Goal: Book appointment/travel/reservation

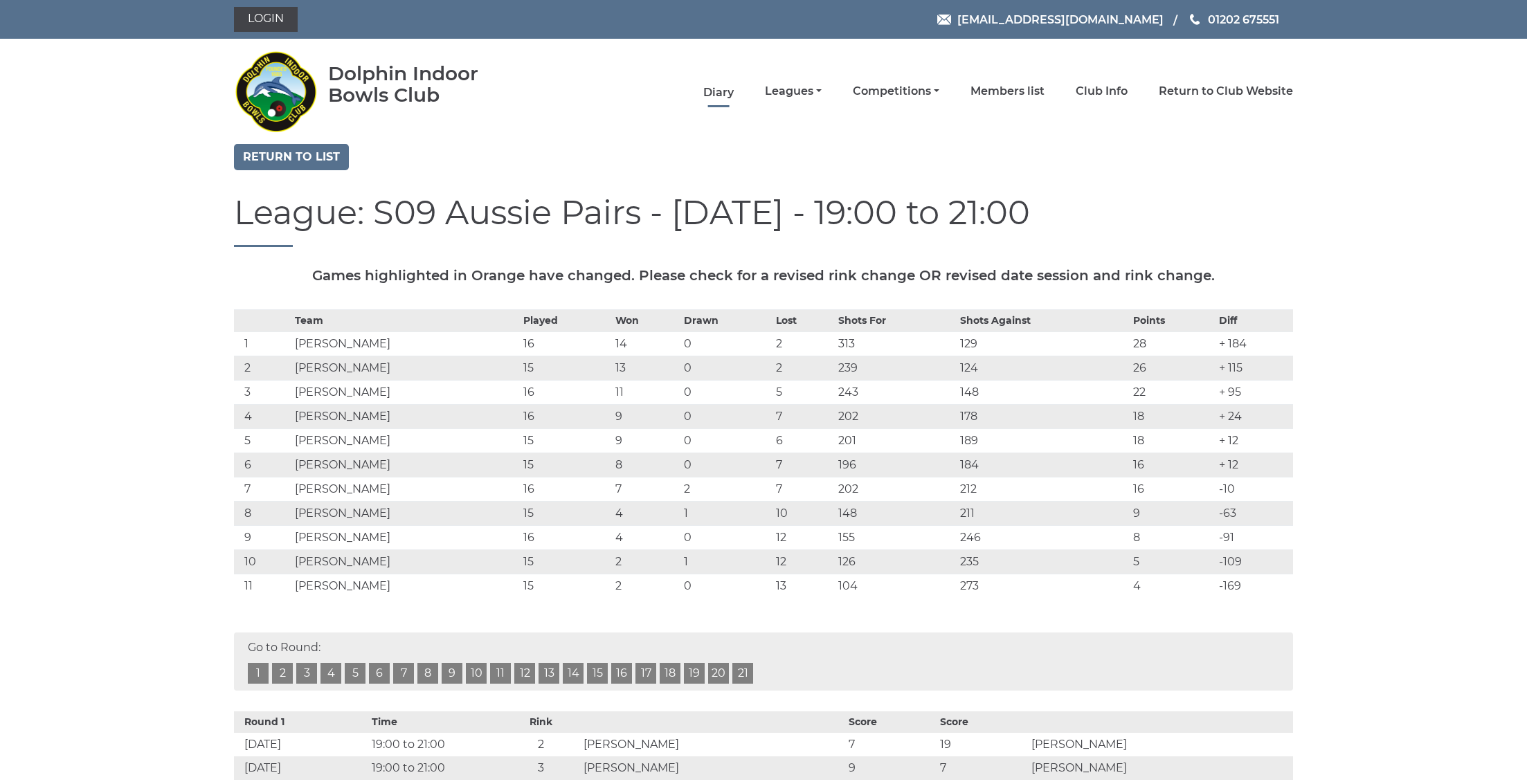
click at [734, 97] on link "Diary" at bounding box center [718, 93] width 30 height 15
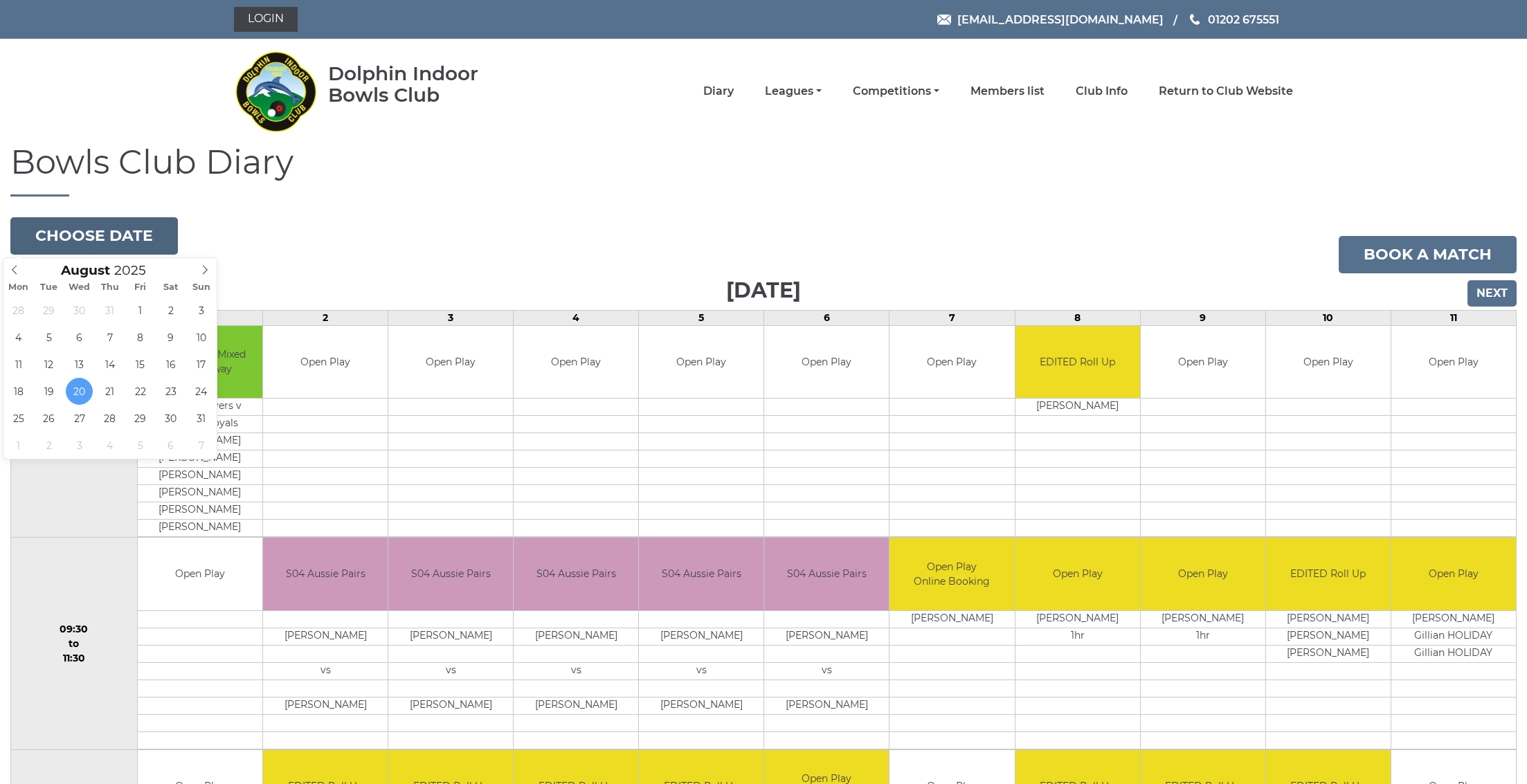
click at [108, 240] on button "Choose date" at bounding box center [94, 236] width 167 height 37
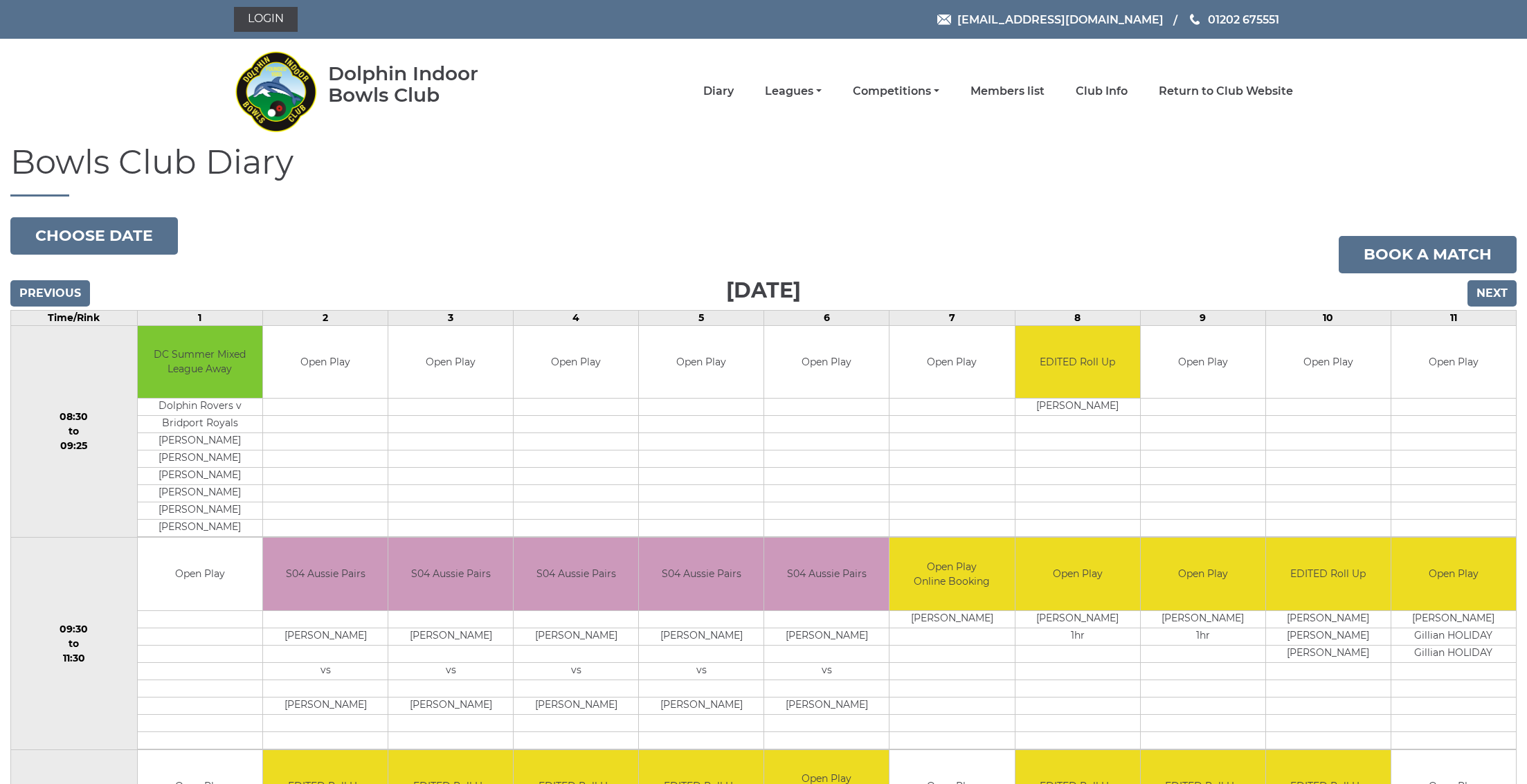
click at [1496, 297] on input "Next" at bounding box center [1492, 293] width 49 height 26
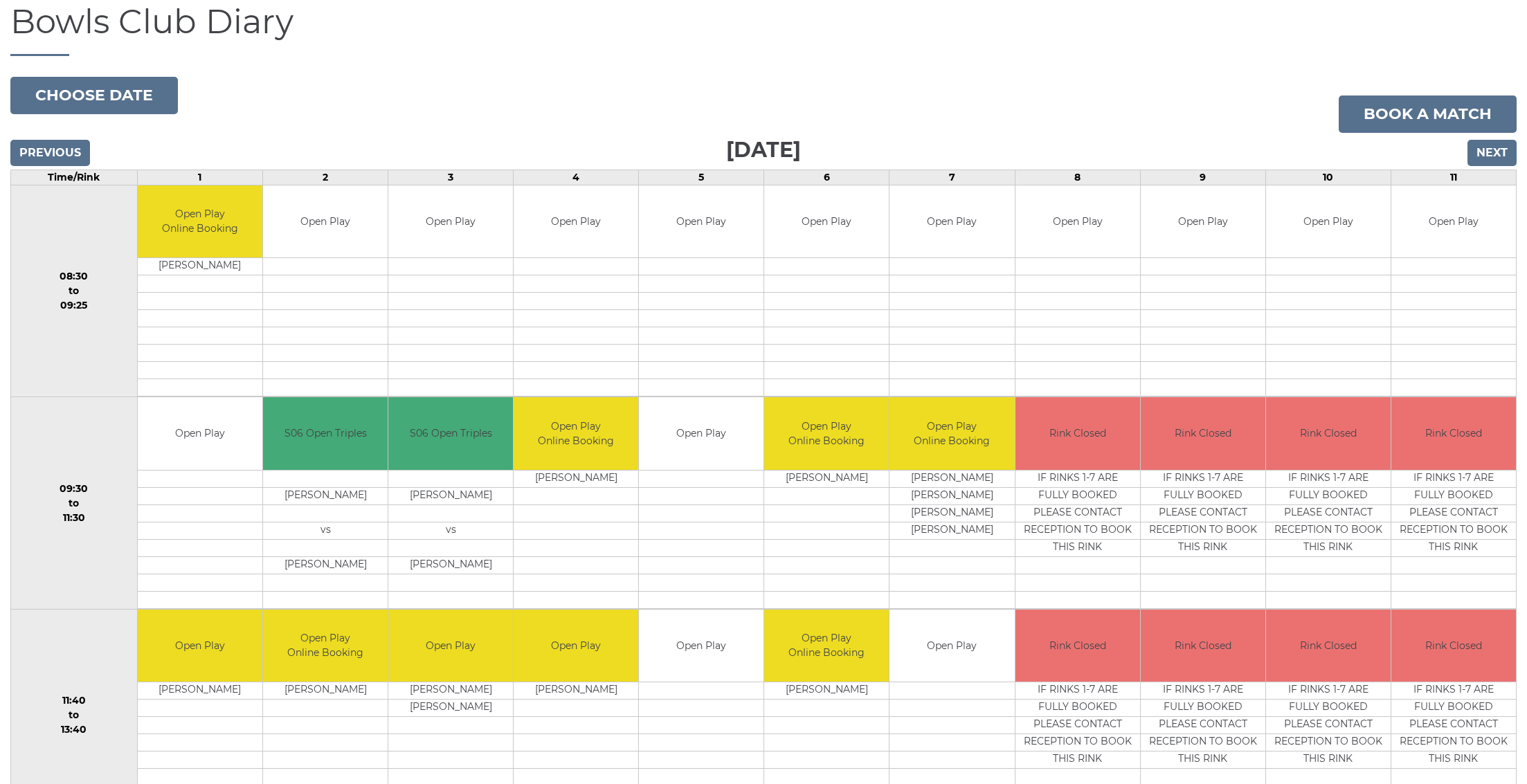
scroll to position [207, 0]
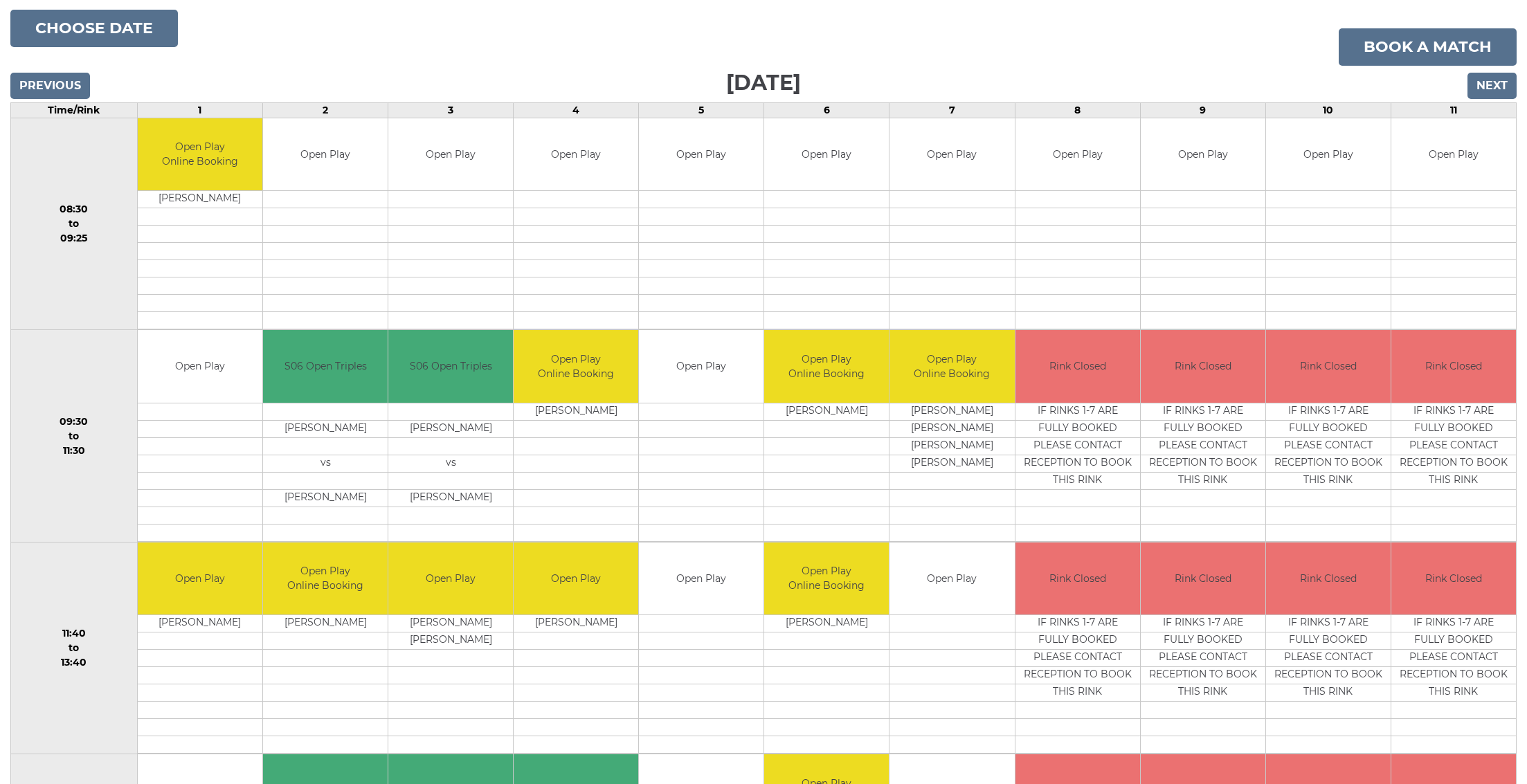
click at [1498, 88] on input "Next" at bounding box center [1492, 85] width 49 height 26
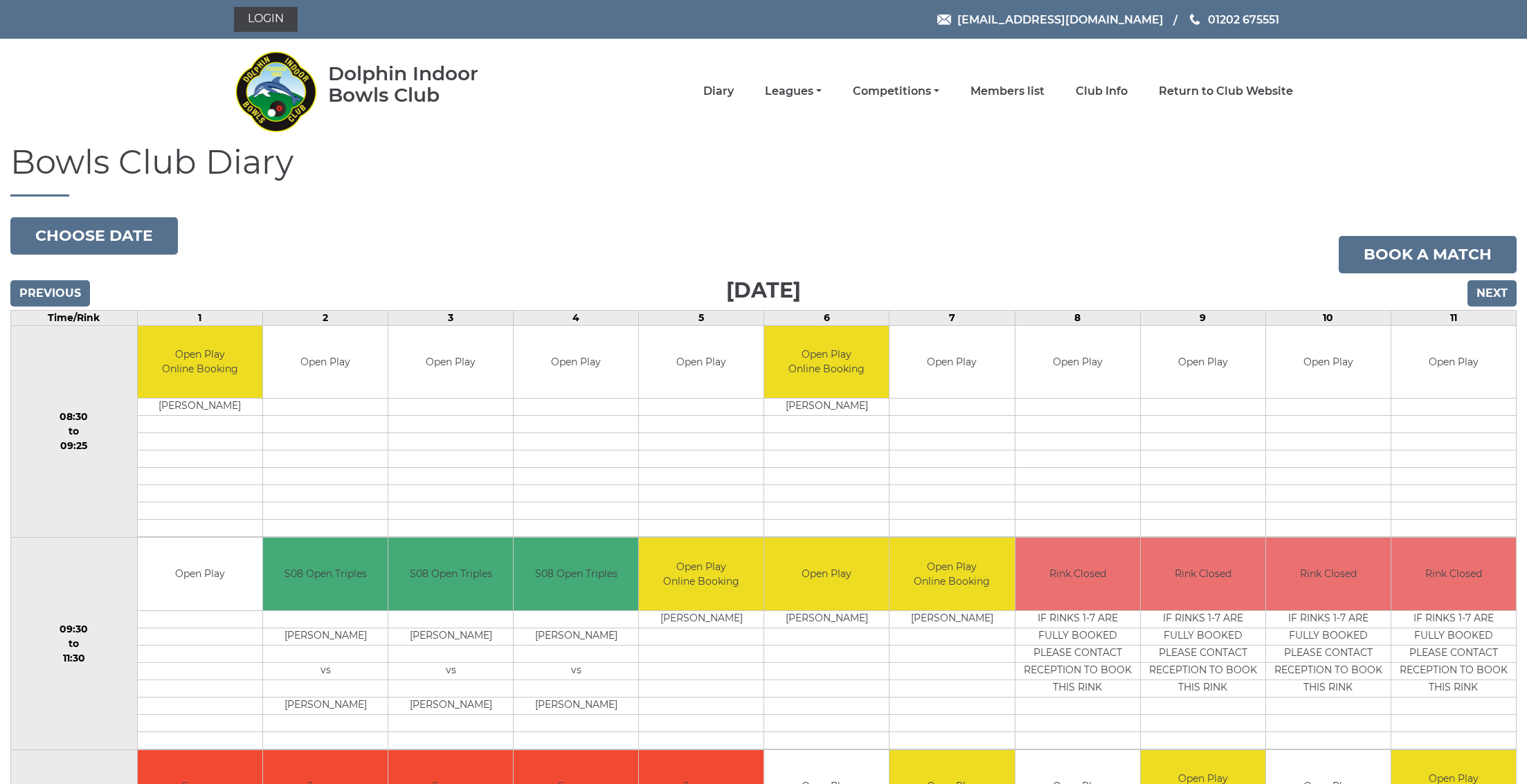
click at [33, 292] on input "Previous" at bounding box center [50, 293] width 79 height 26
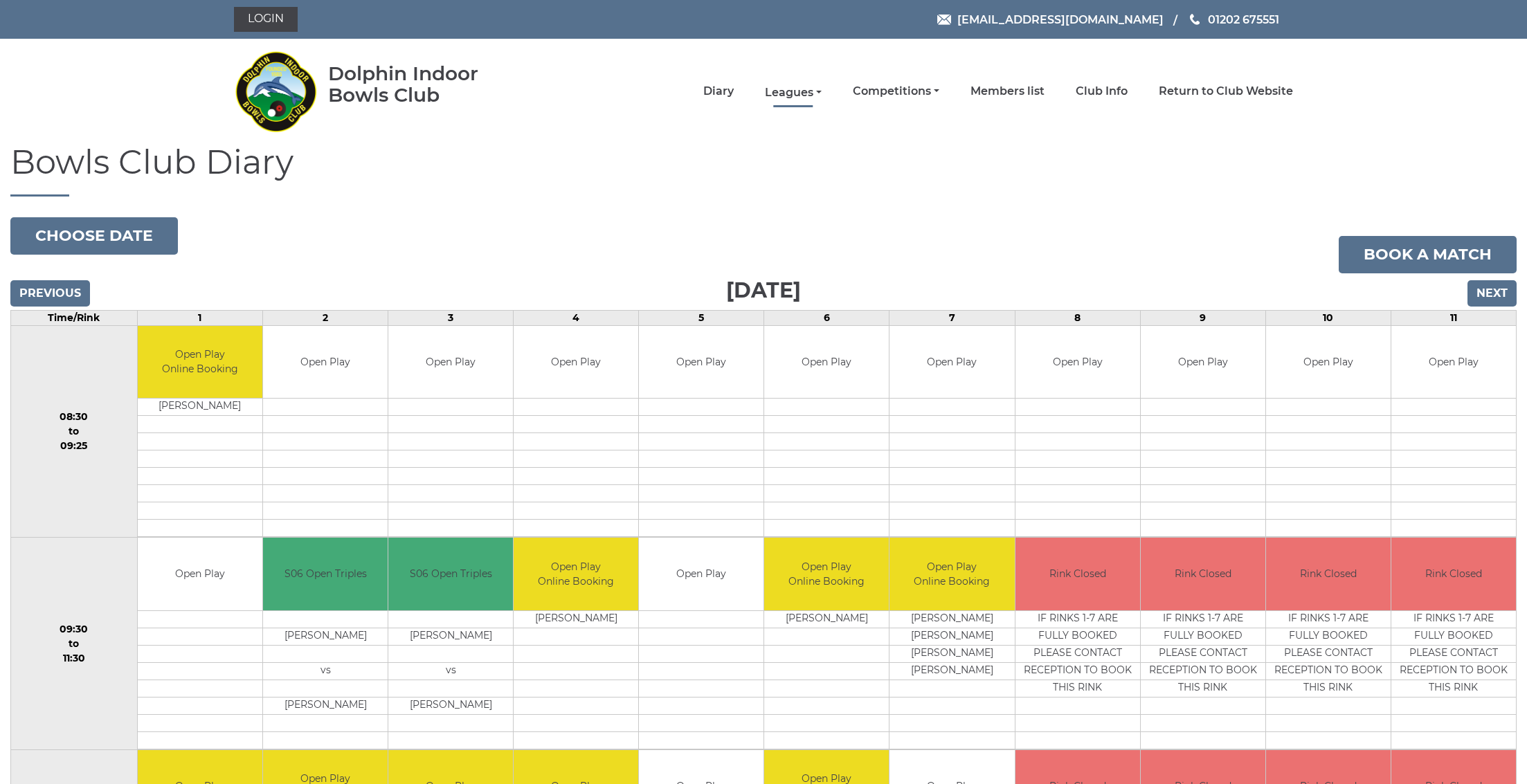
click at [822, 95] on link "Leagues" at bounding box center [793, 93] width 57 height 15
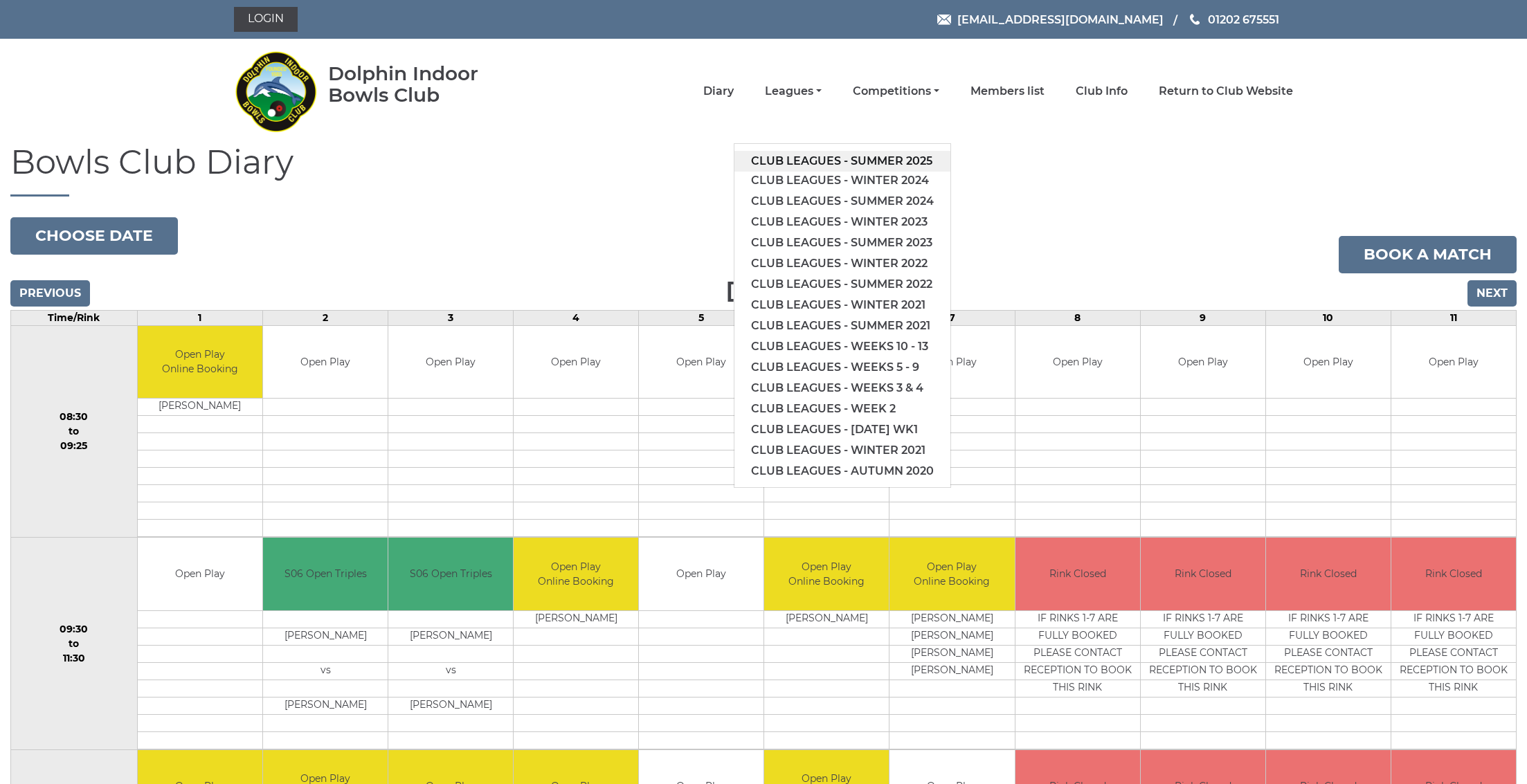
click at [818, 160] on link "Club leagues - Summer 2025" at bounding box center [842, 162] width 216 height 21
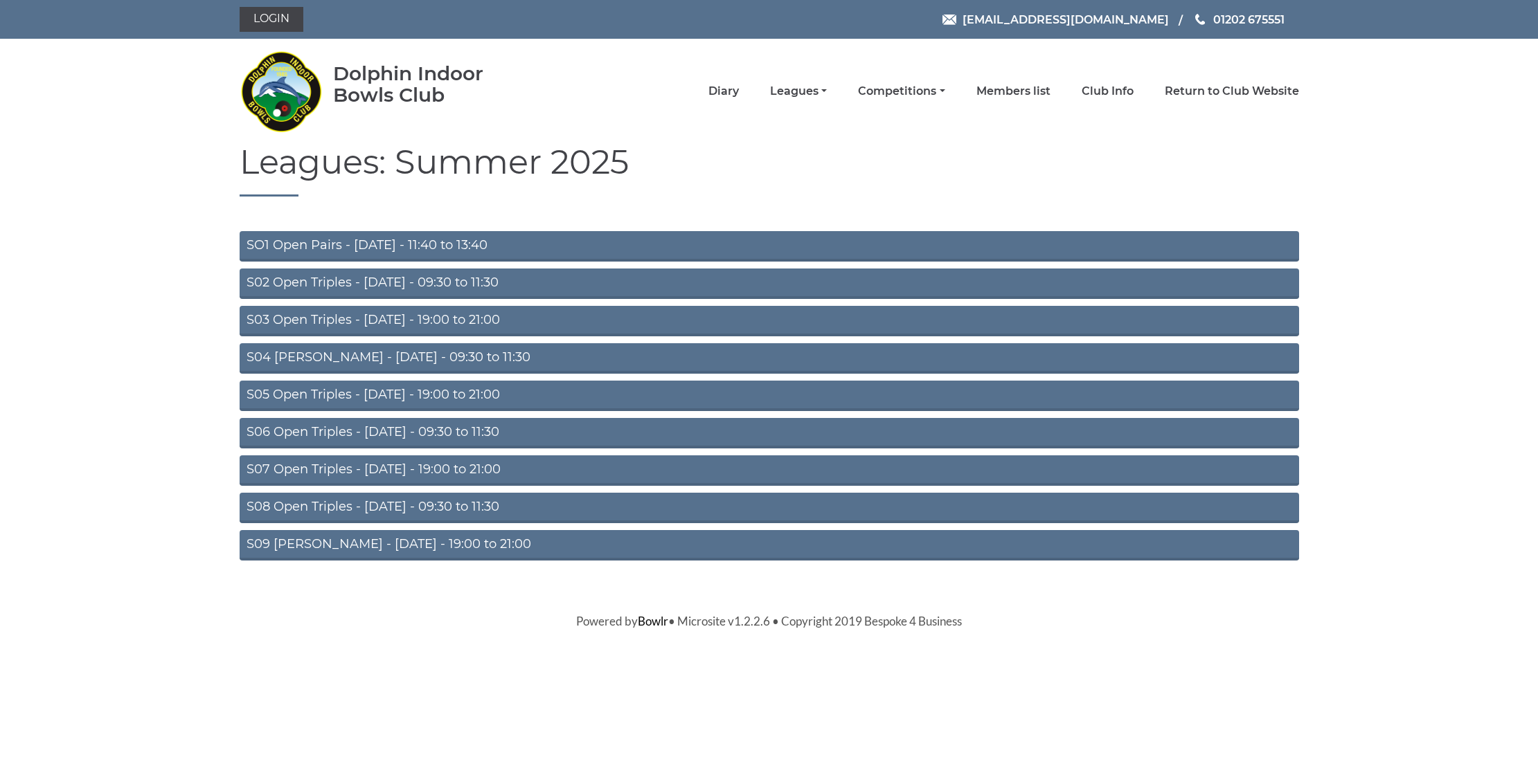
click at [294, 464] on link "S07 Open Triples - Thursday - 19:00 to 21:00" at bounding box center [770, 470] width 1060 height 30
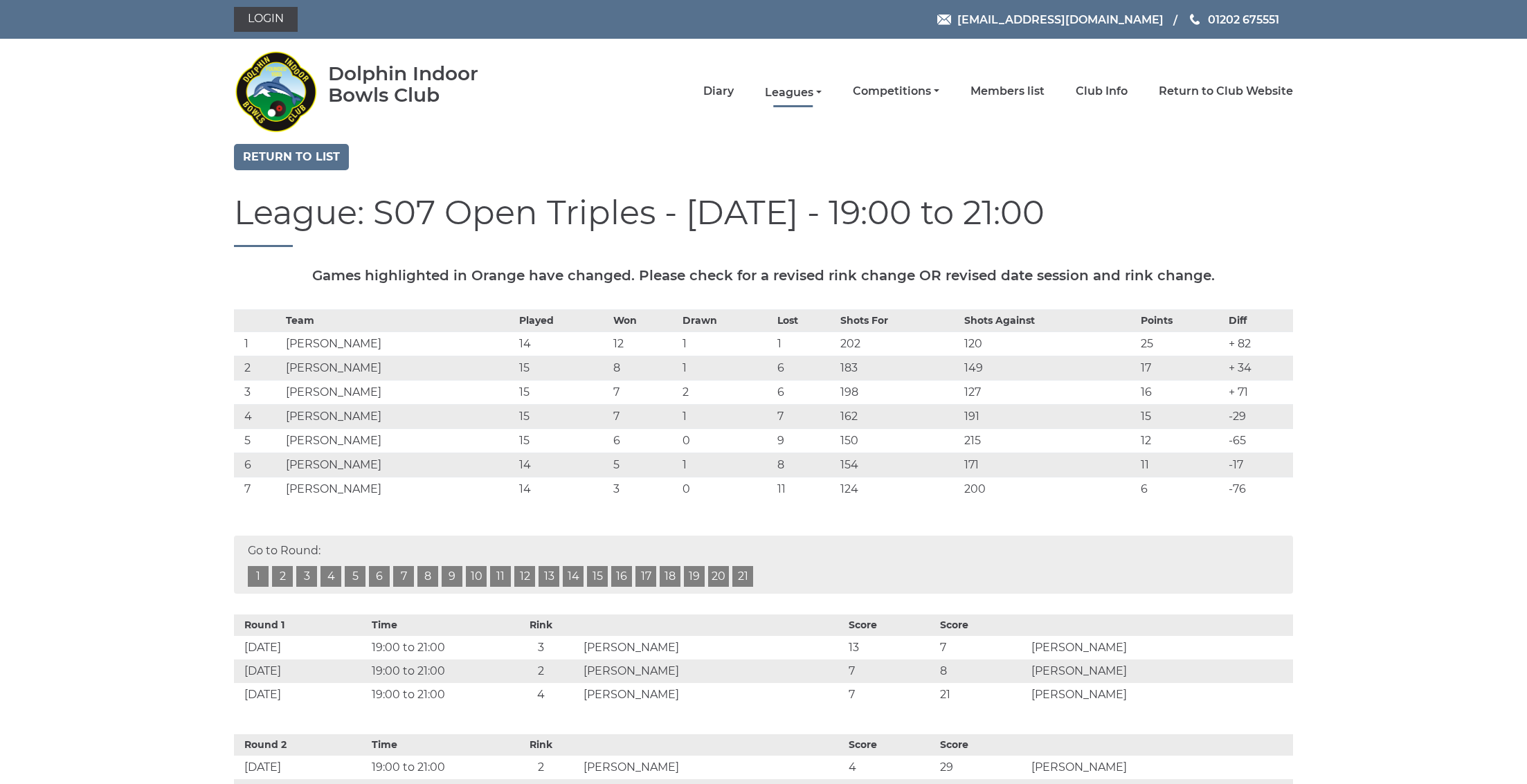
click at [819, 94] on link "Leagues" at bounding box center [793, 93] width 57 height 15
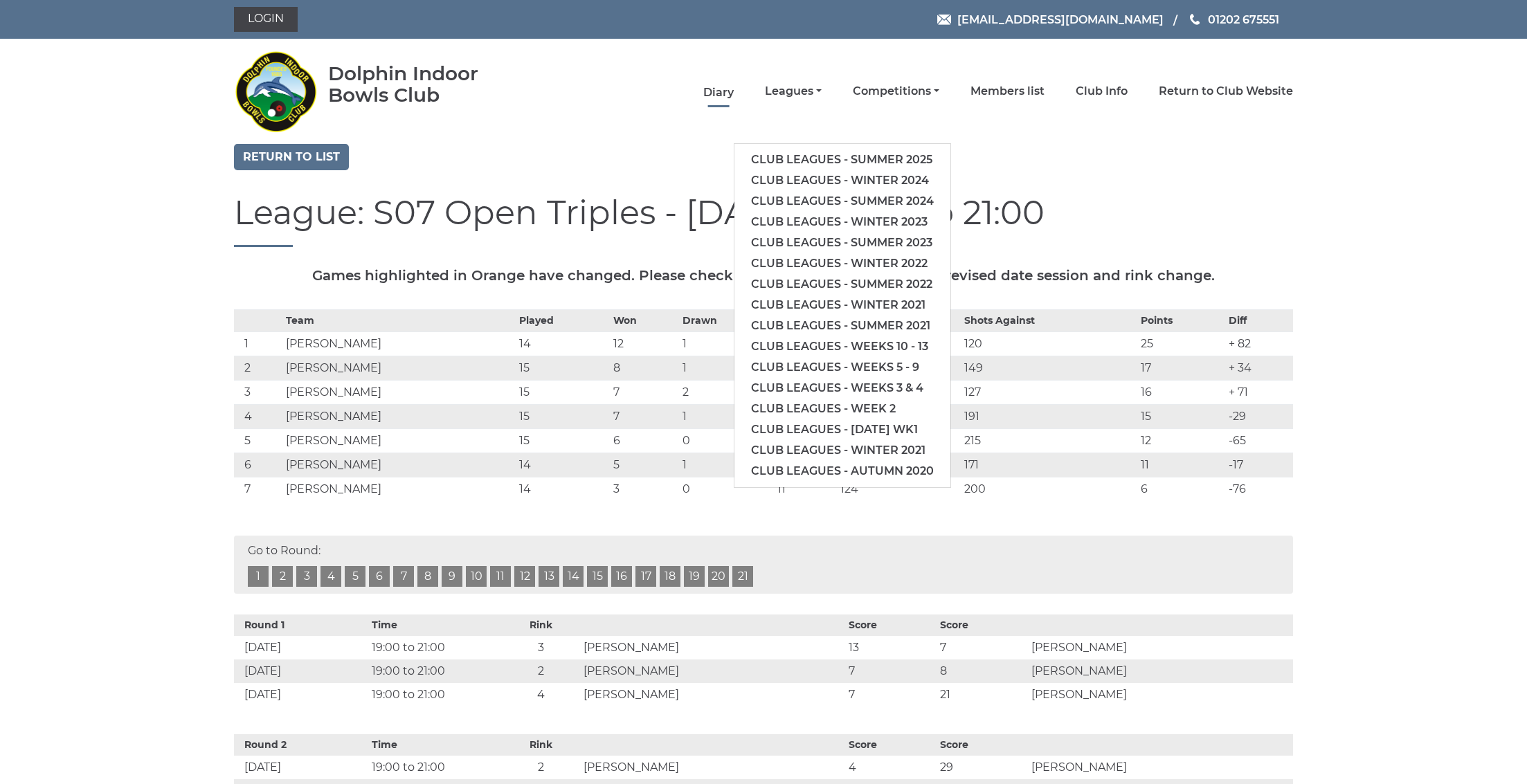
click at [734, 93] on link "Diary" at bounding box center [718, 93] width 30 height 15
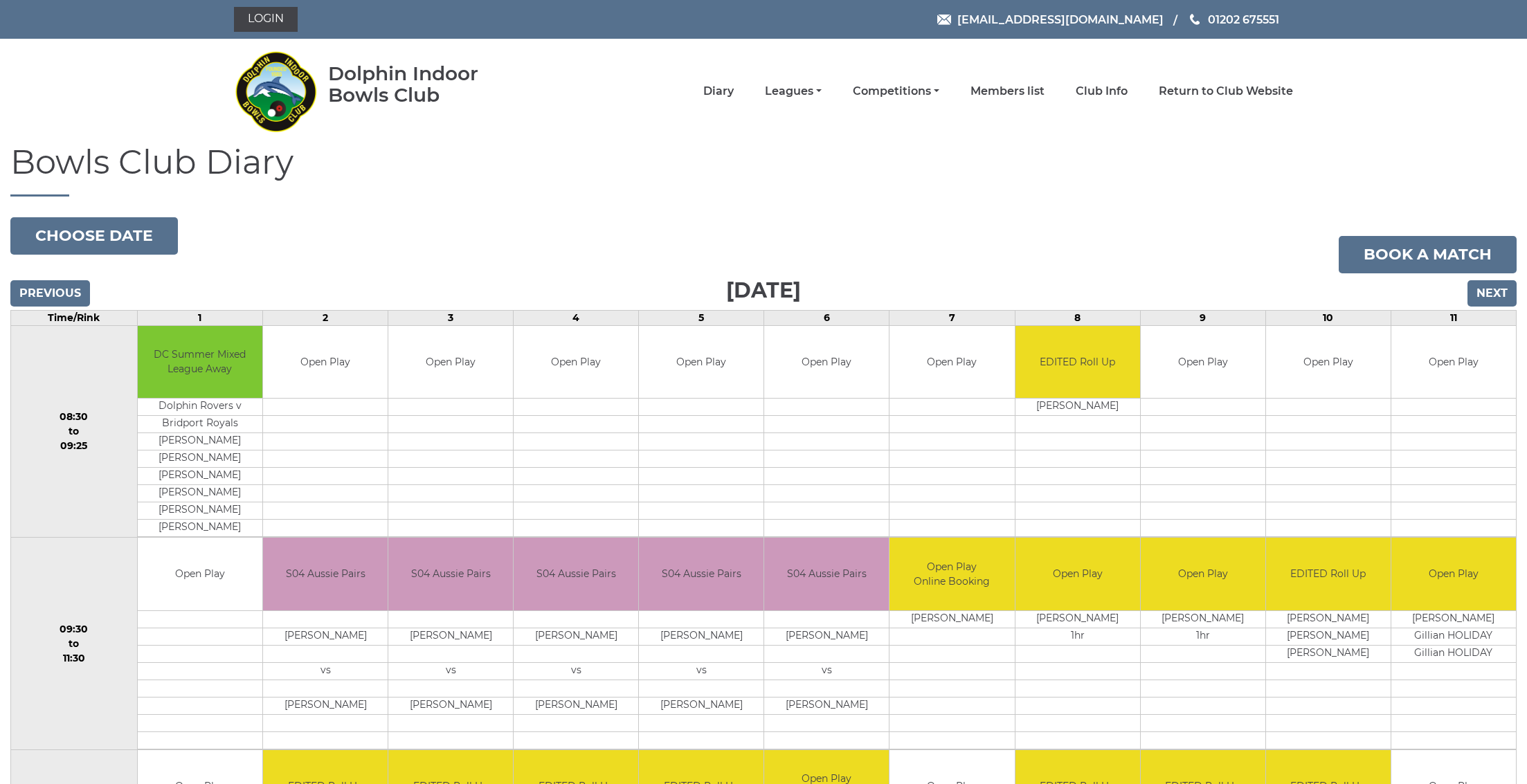
click at [1488, 300] on input "Next" at bounding box center [1492, 293] width 49 height 26
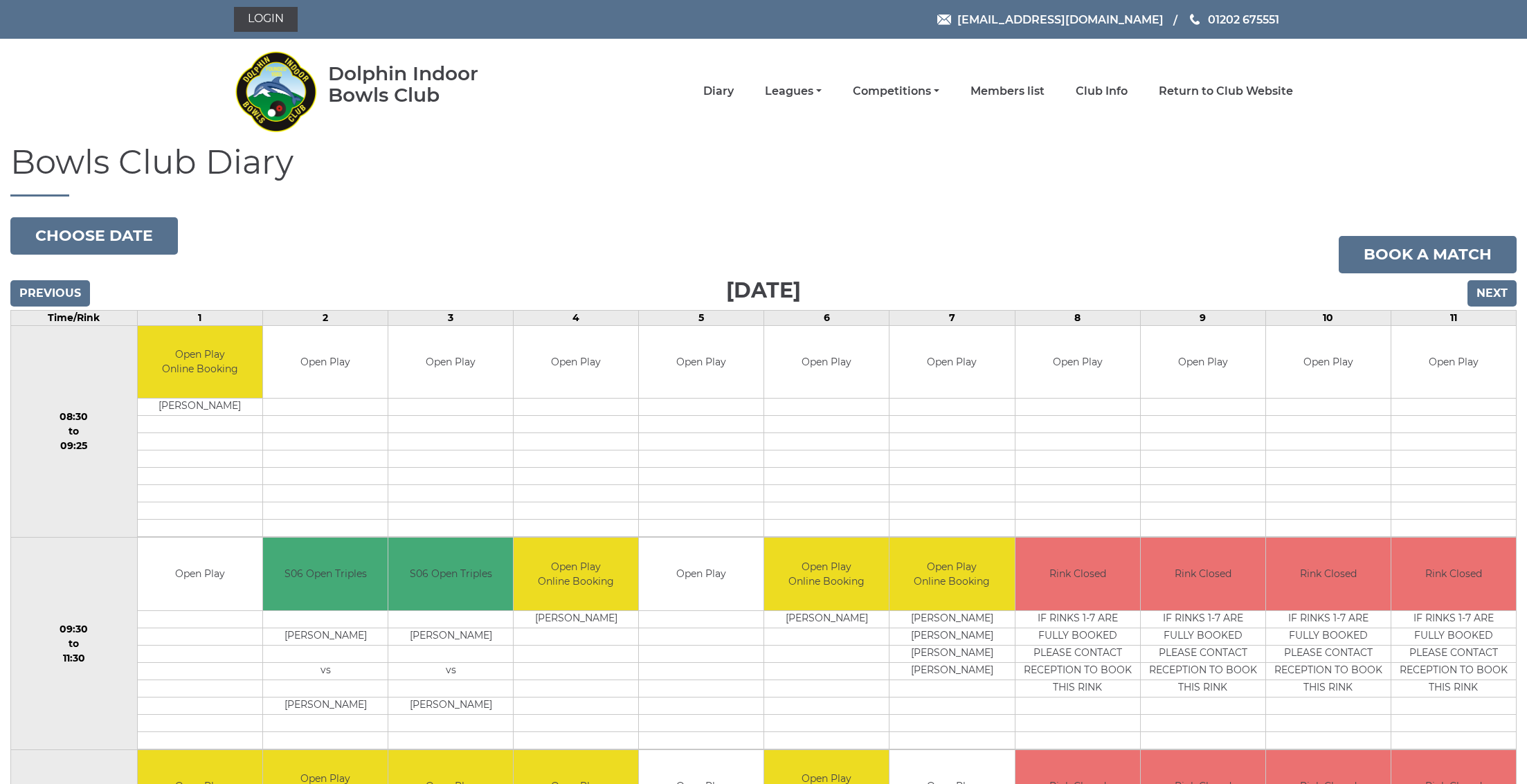
click at [1495, 296] on input "Next" at bounding box center [1492, 293] width 49 height 26
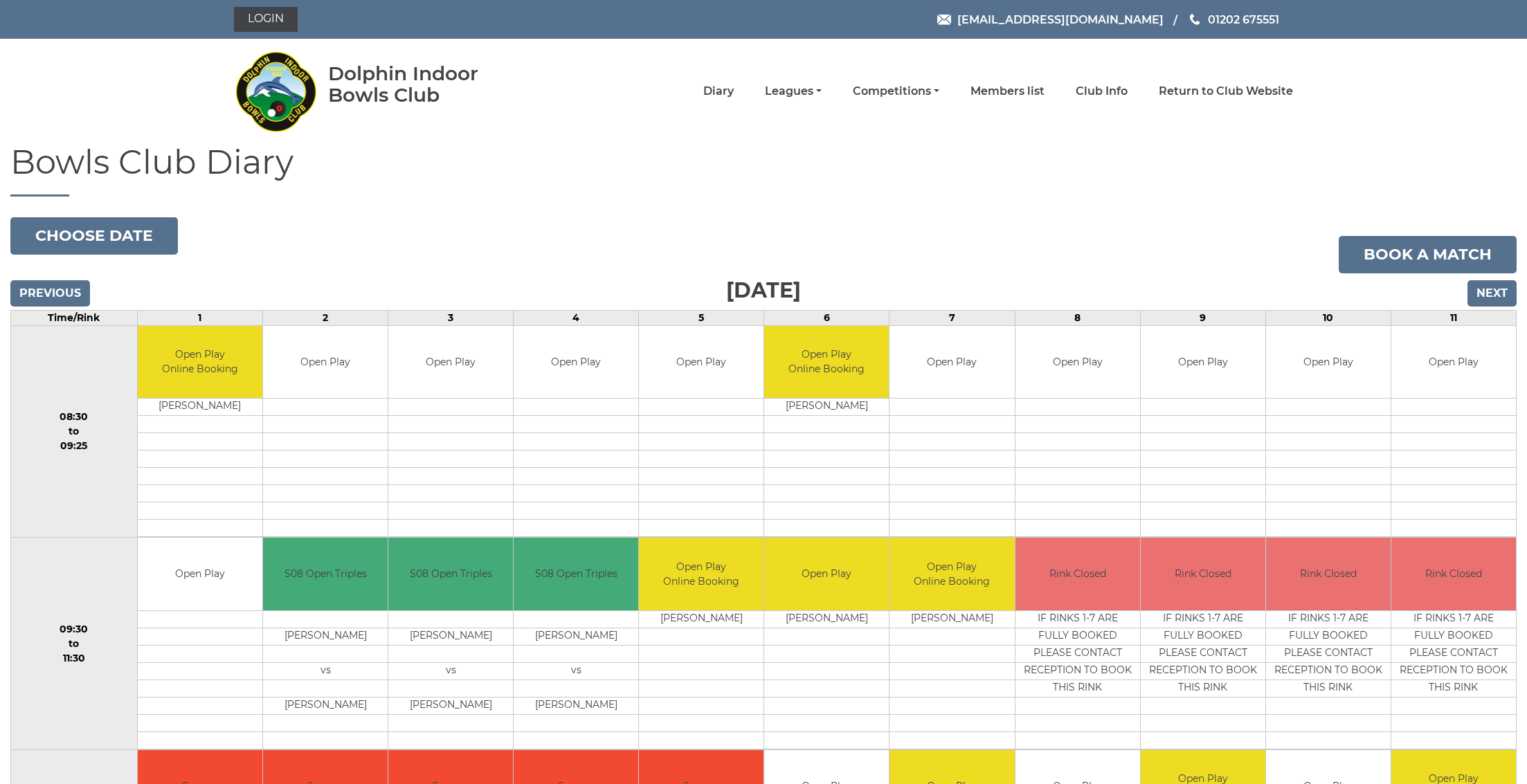
drag, startPoint x: 886, startPoint y: 288, endPoint x: 648, endPoint y: 288, distance: 238.0
click at [648, 288] on div "Previous Next" at bounding box center [763, 284] width 1506 height 21
drag, startPoint x: 641, startPoint y: 289, endPoint x: 871, endPoint y: 293, distance: 230.0
click at [871, 293] on div "Previous Next" at bounding box center [763, 284] width 1506 height 21
drag, startPoint x: 895, startPoint y: 286, endPoint x: 566, endPoint y: 288, distance: 329.0
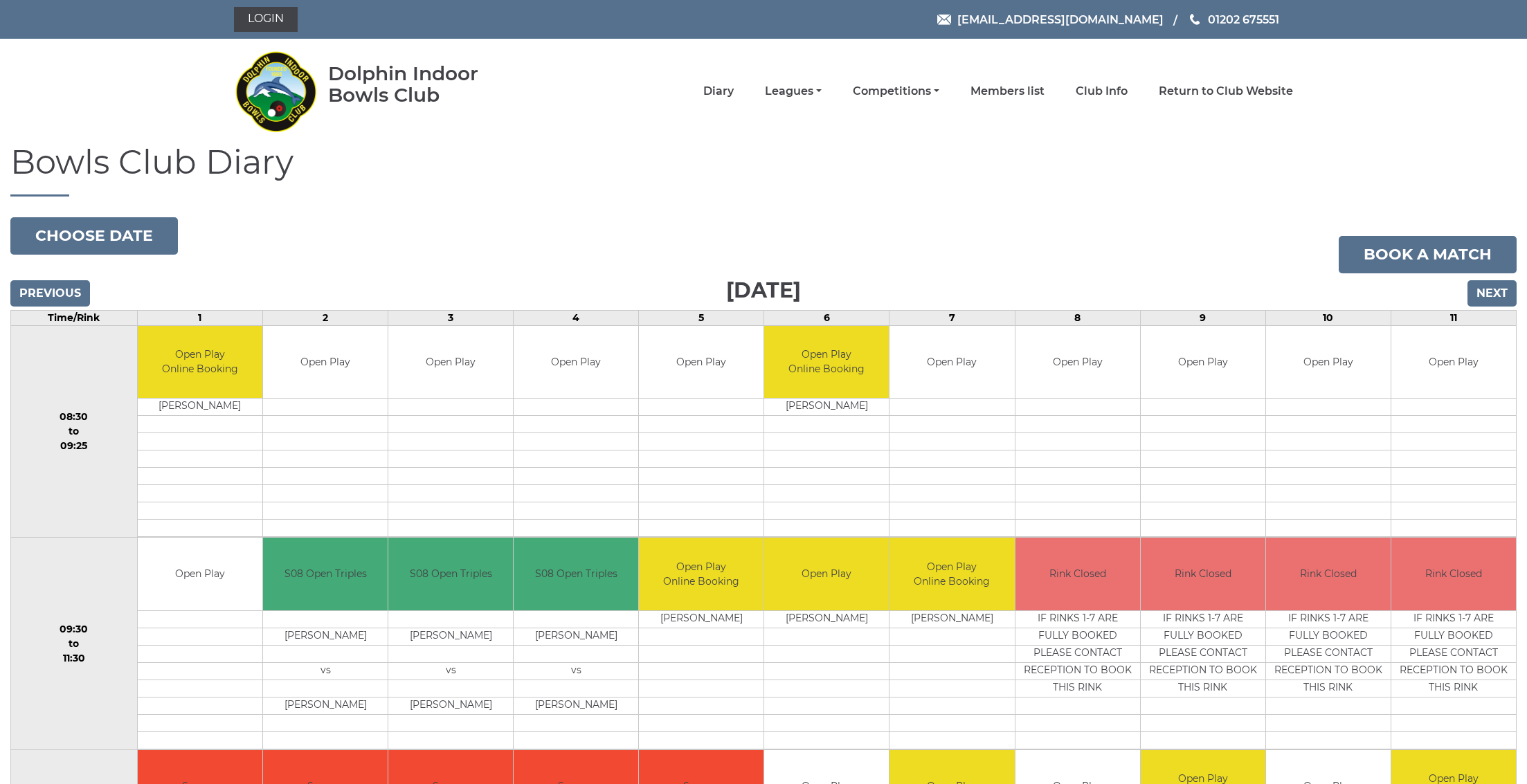
click at [566, 288] on div "Previous Next" at bounding box center [763, 284] width 1506 height 21
drag, startPoint x: 615, startPoint y: 280, endPoint x: 773, endPoint y: 285, distance: 158.1
click at [764, 285] on div "Previous Next" at bounding box center [763, 284] width 1506 height 21
click at [773, 285] on div "Previous Next" at bounding box center [763, 284] width 1506 height 21
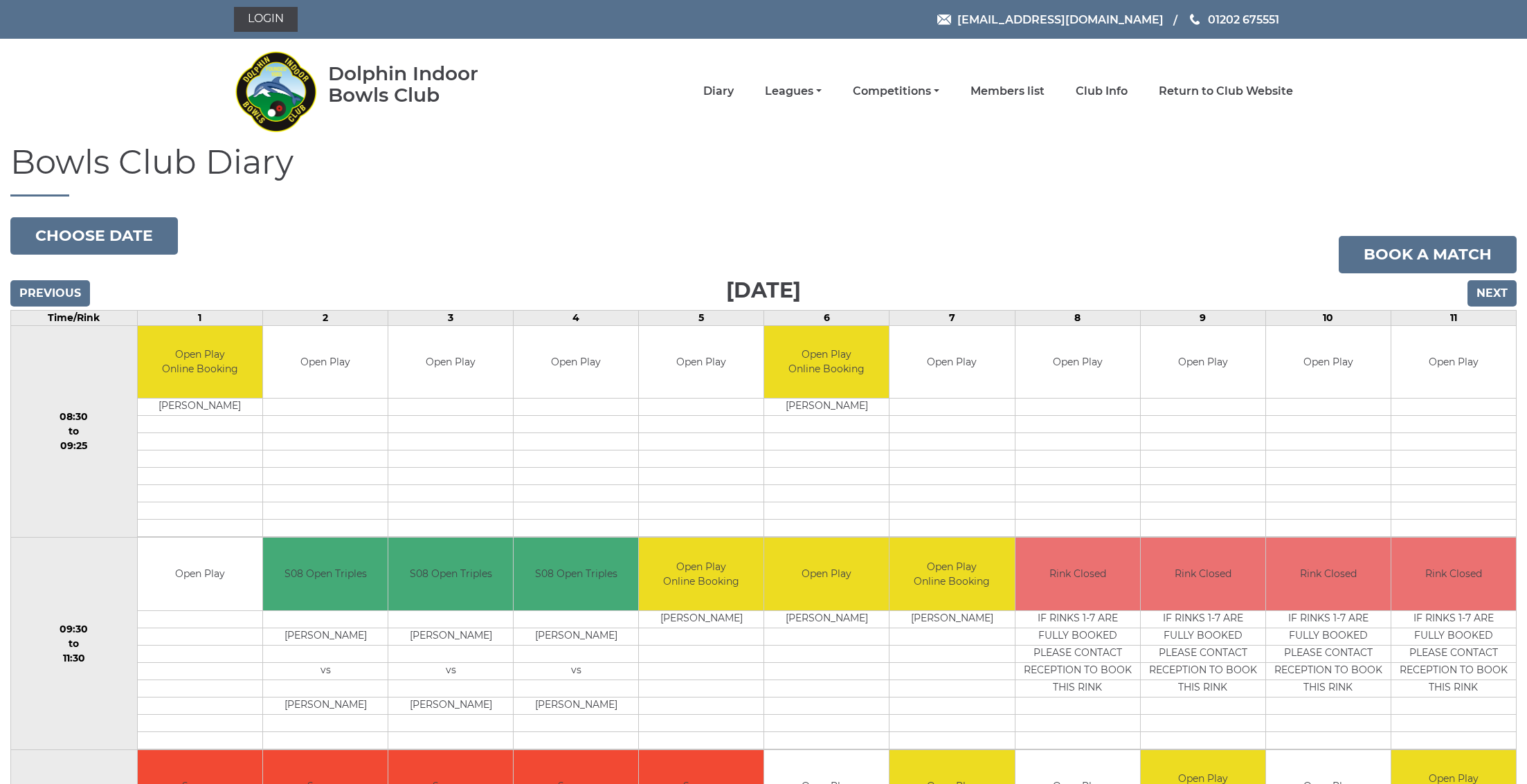
click at [773, 285] on div "Previous Next" at bounding box center [763, 284] width 1506 height 21
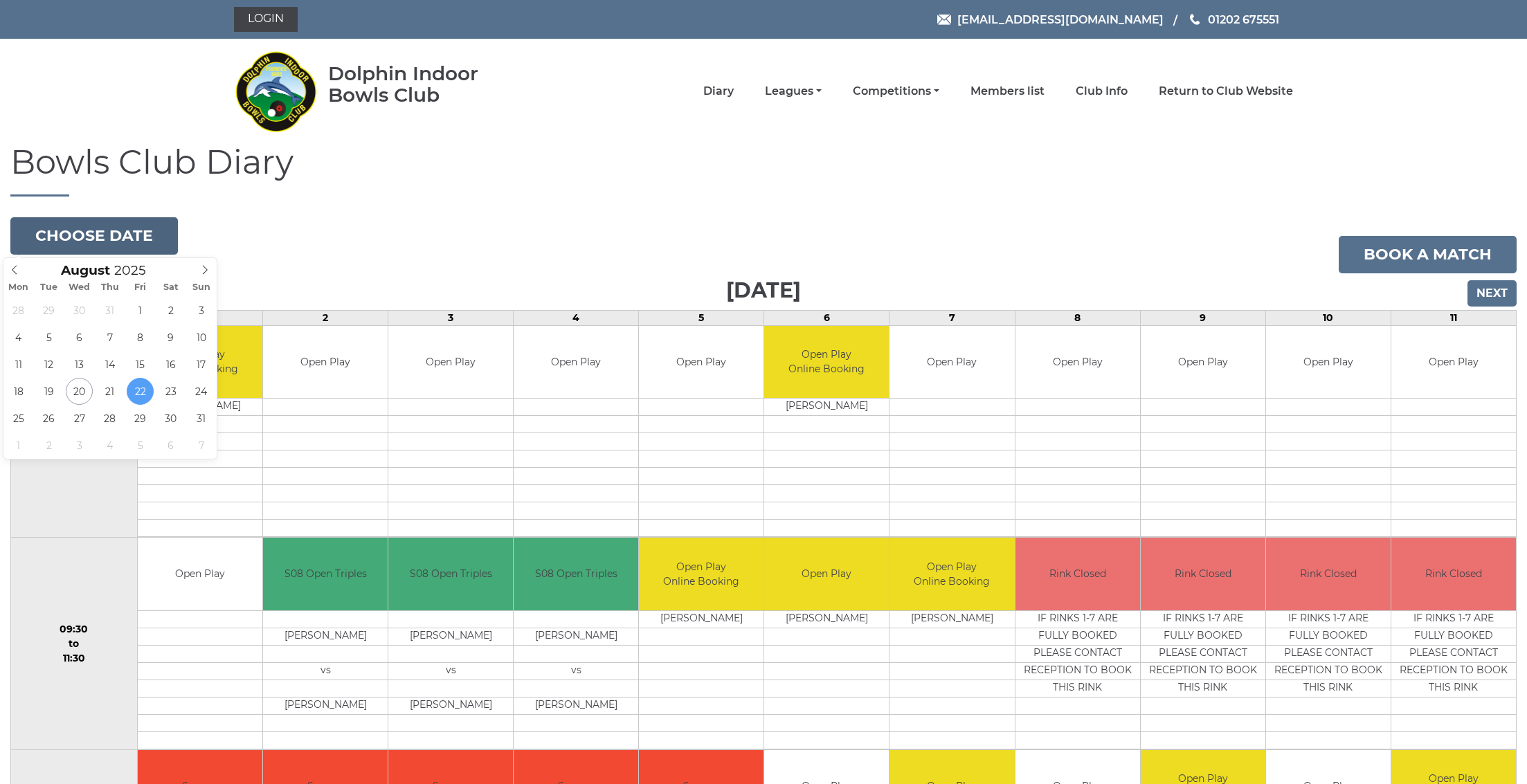
click at [114, 229] on button "Choose date" at bounding box center [94, 236] width 167 height 37
type input "2025-08-25"
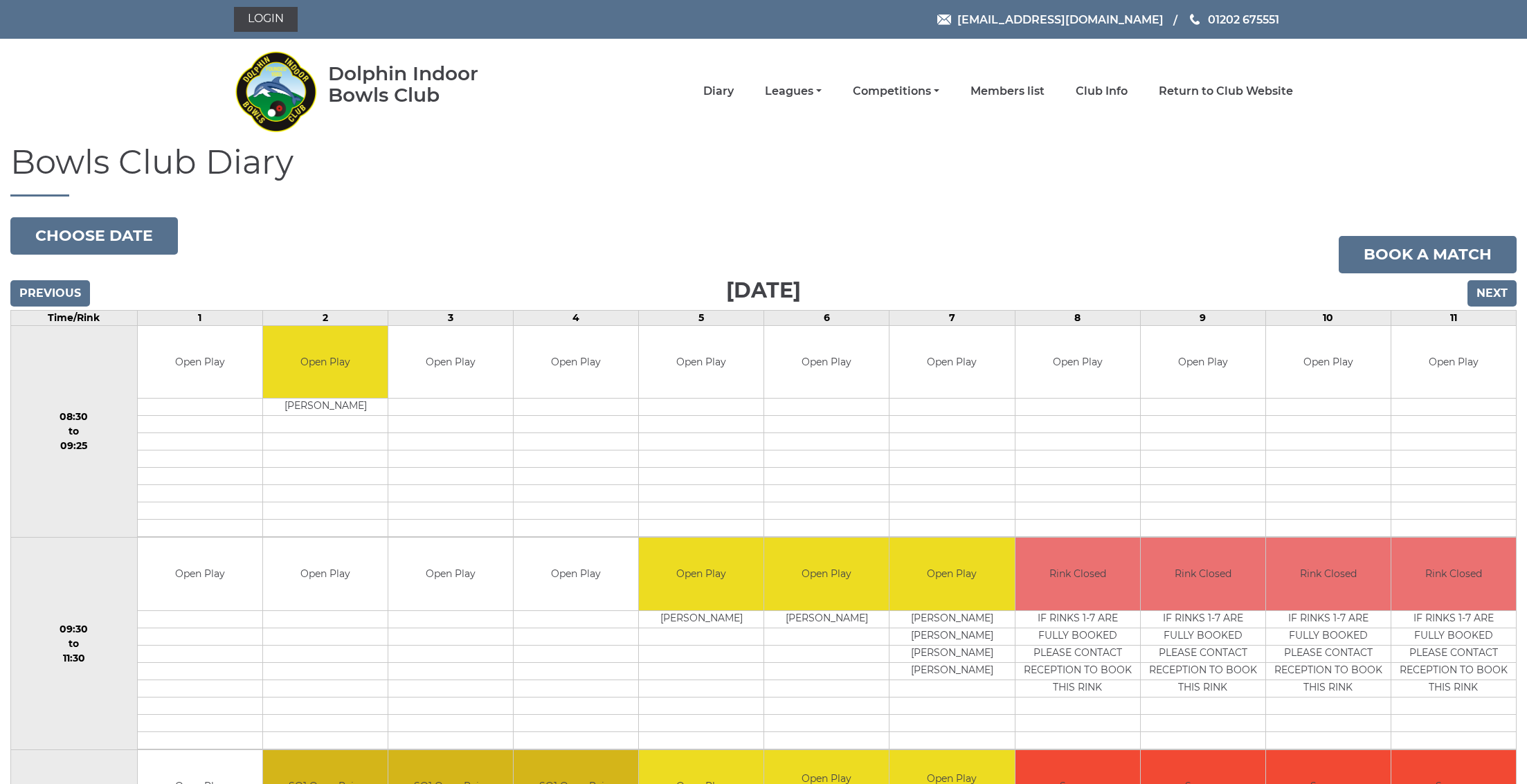
click at [1496, 293] on input "Next" at bounding box center [1492, 293] width 49 height 26
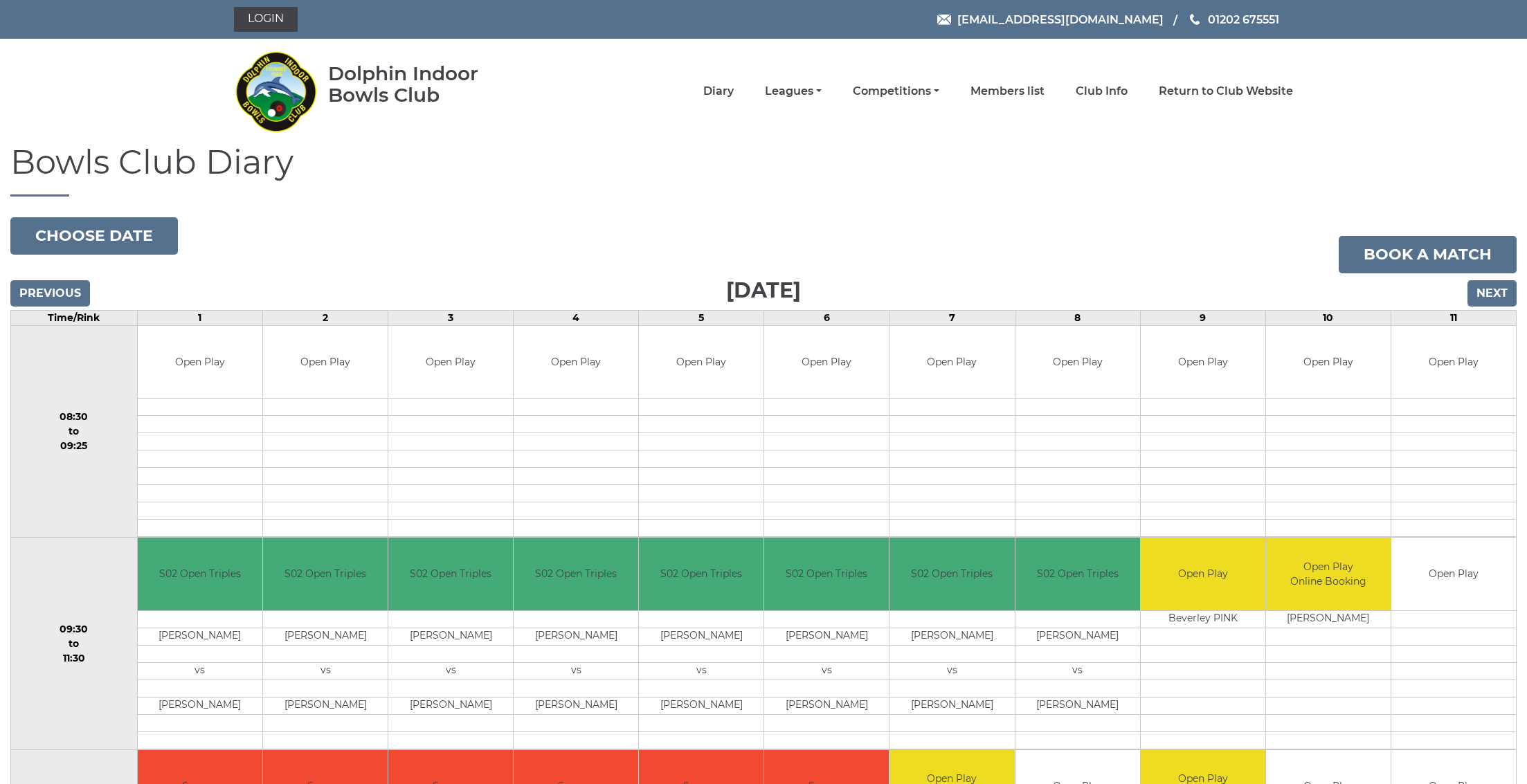
click at [1499, 286] on input "Next" at bounding box center [1492, 293] width 49 height 26
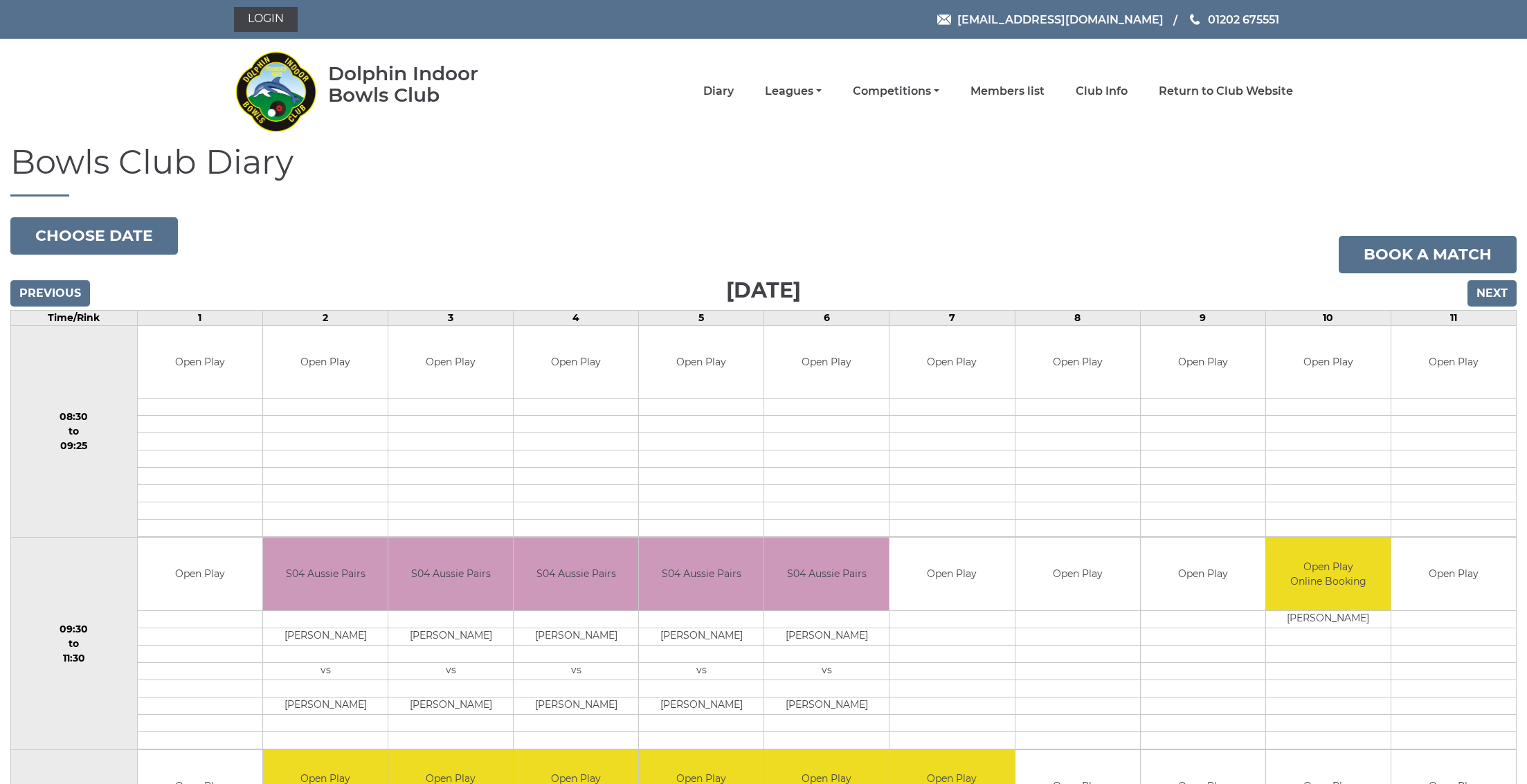
click at [1498, 289] on input "Next" at bounding box center [1492, 293] width 49 height 26
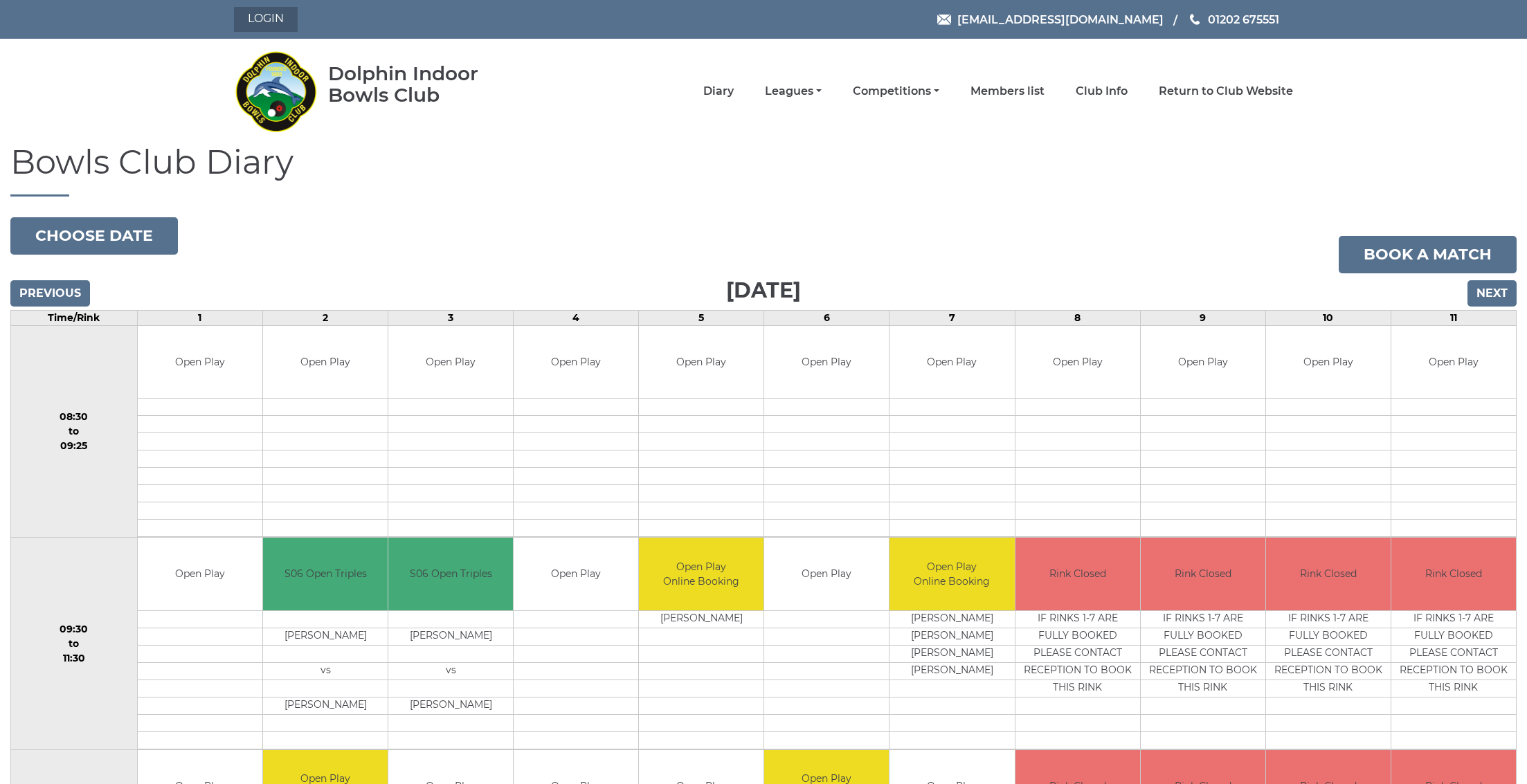
click at [266, 13] on link "Login" at bounding box center [266, 19] width 64 height 25
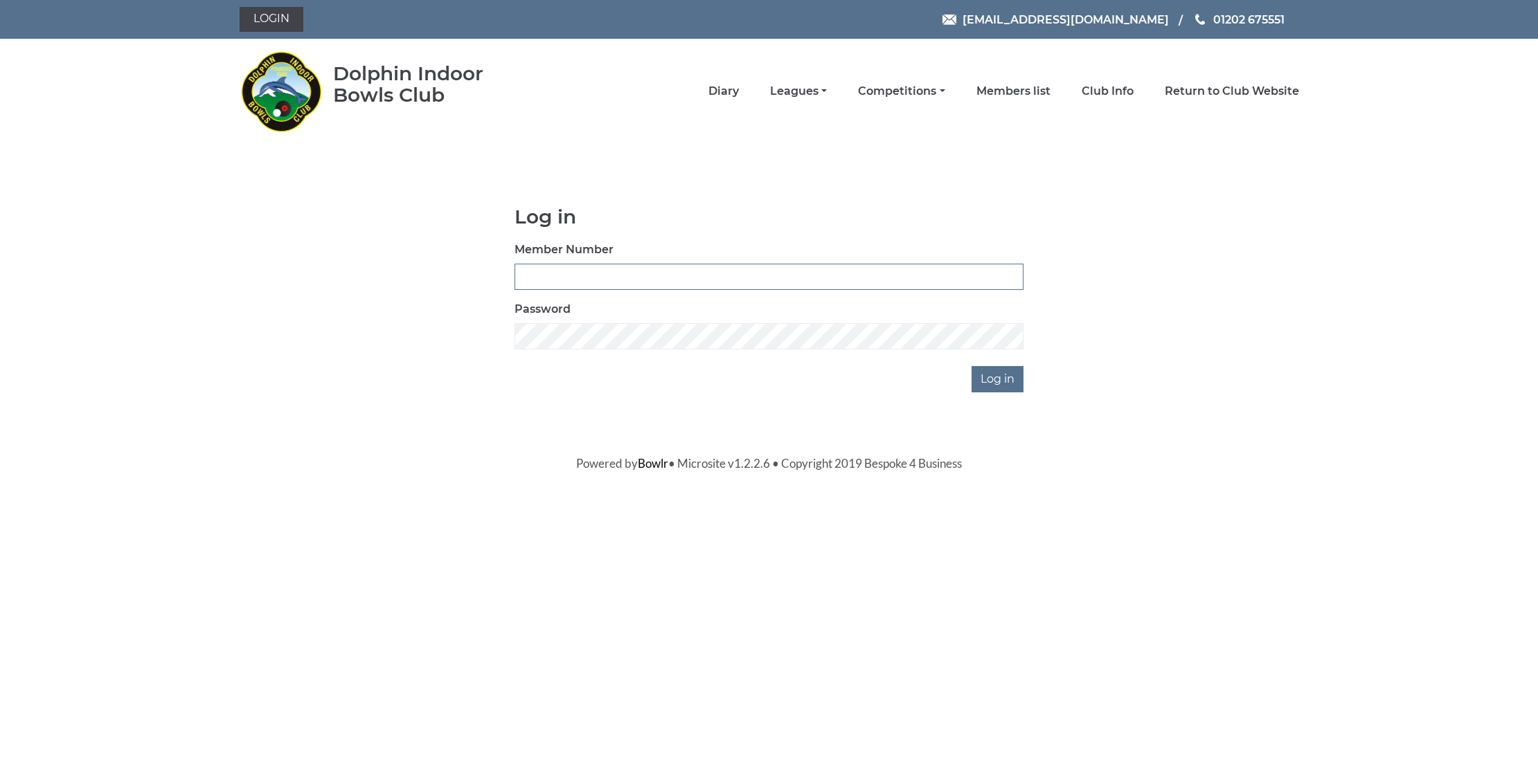
type input "3655"
click at [999, 378] on input "Log in" at bounding box center [998, 379] width 52 height 26
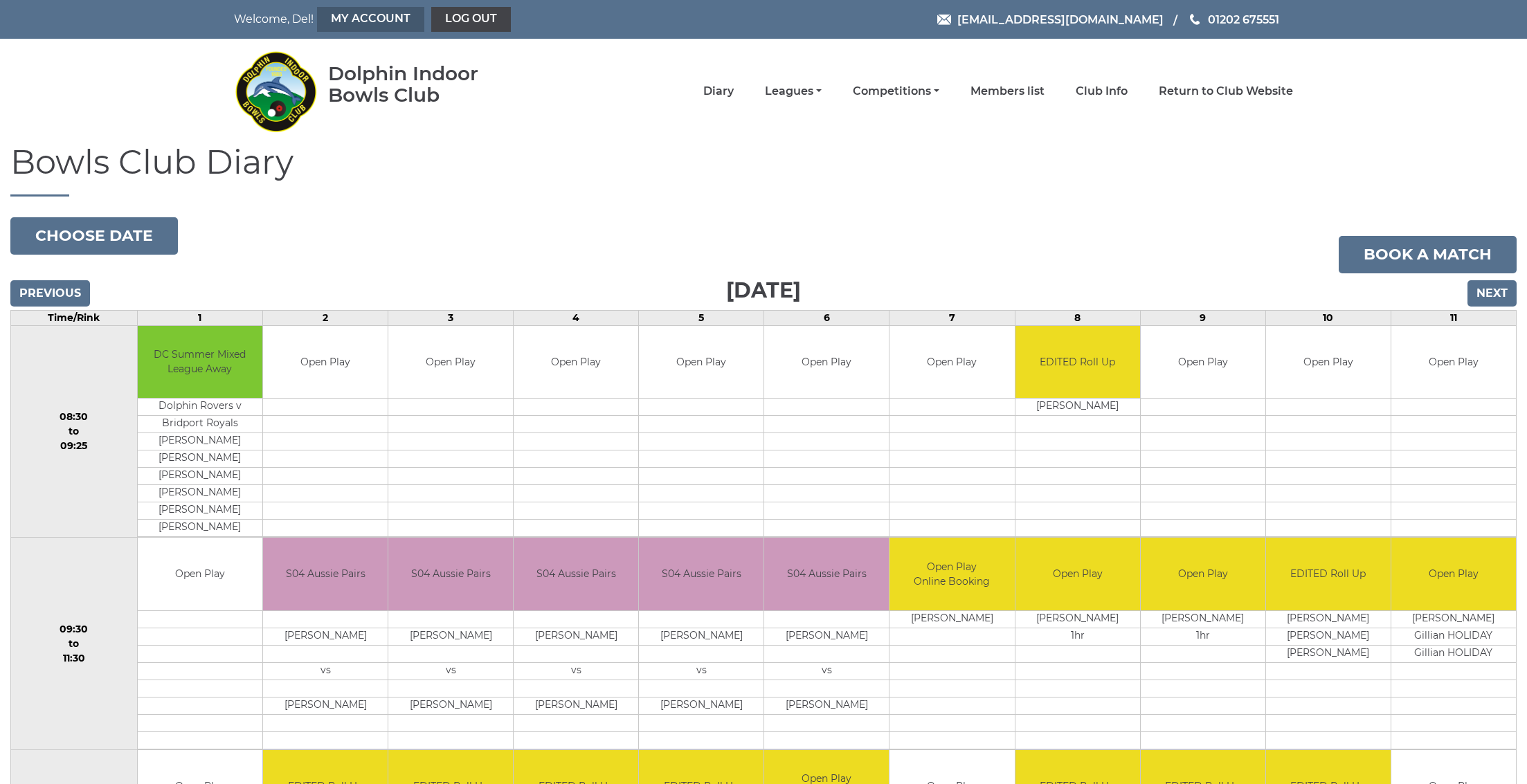
click at [348, 18] on link "My Account" at bounding box center [371, 19] width 108 height 25
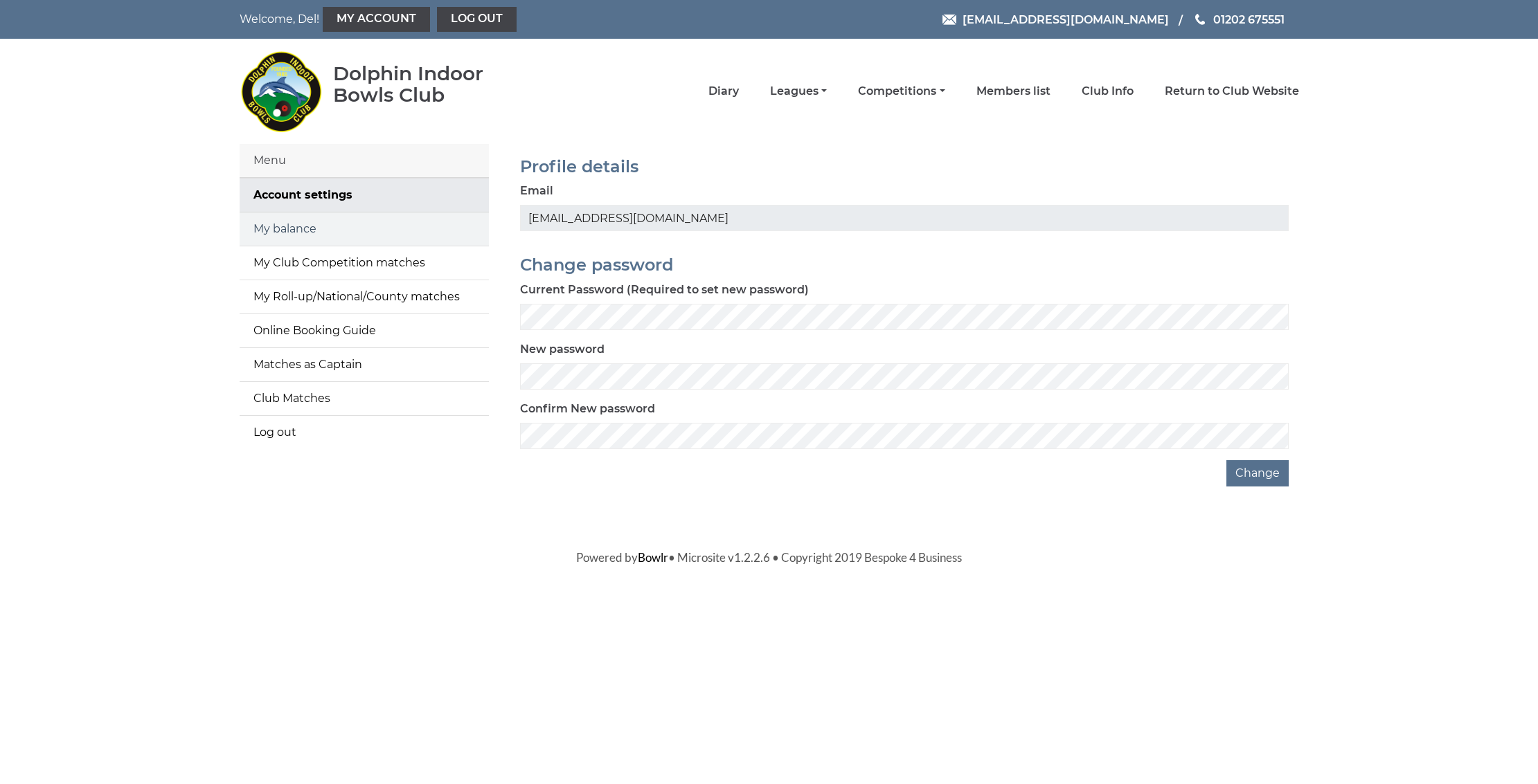
click at [255, 228] on link "My balance" at bounding box center [364, 229] width 249 height 33
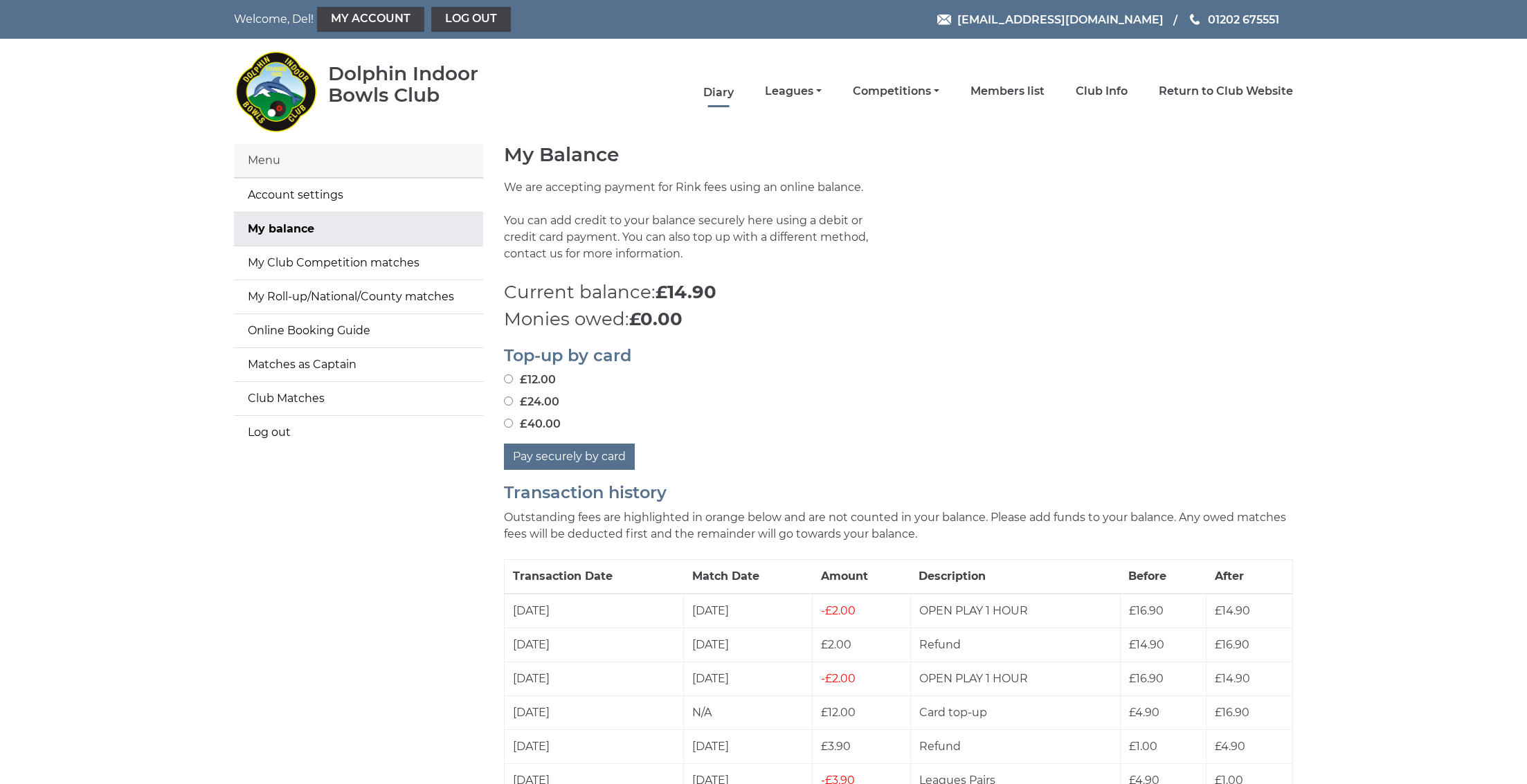
click at [734, 94] on link "Diary" at bounding box center [718, 93] width 30 height 15
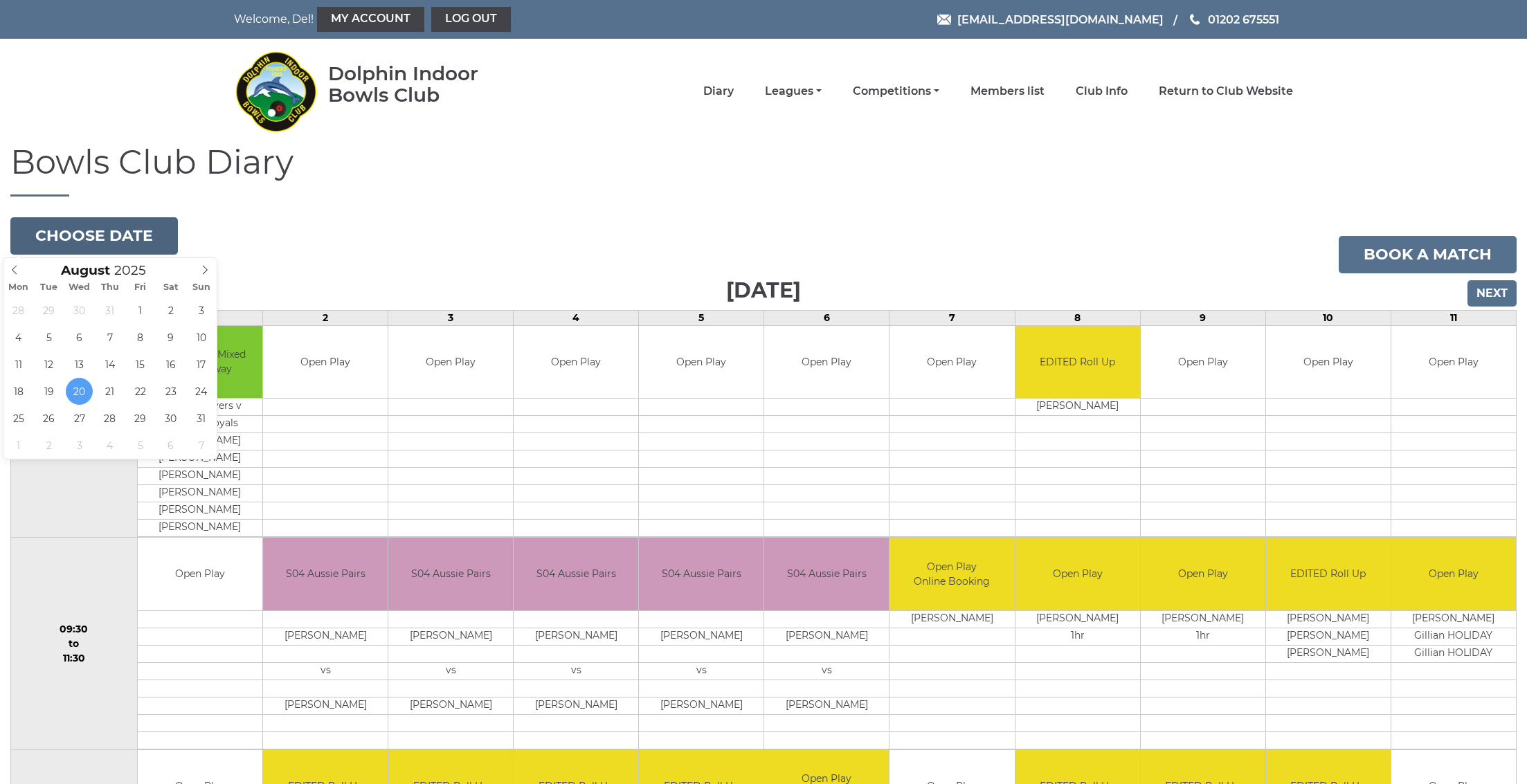
click at [120, 225] on button "Choose date" at bounding box center [94, 236] width 167 height 37
type input "[DATE]"
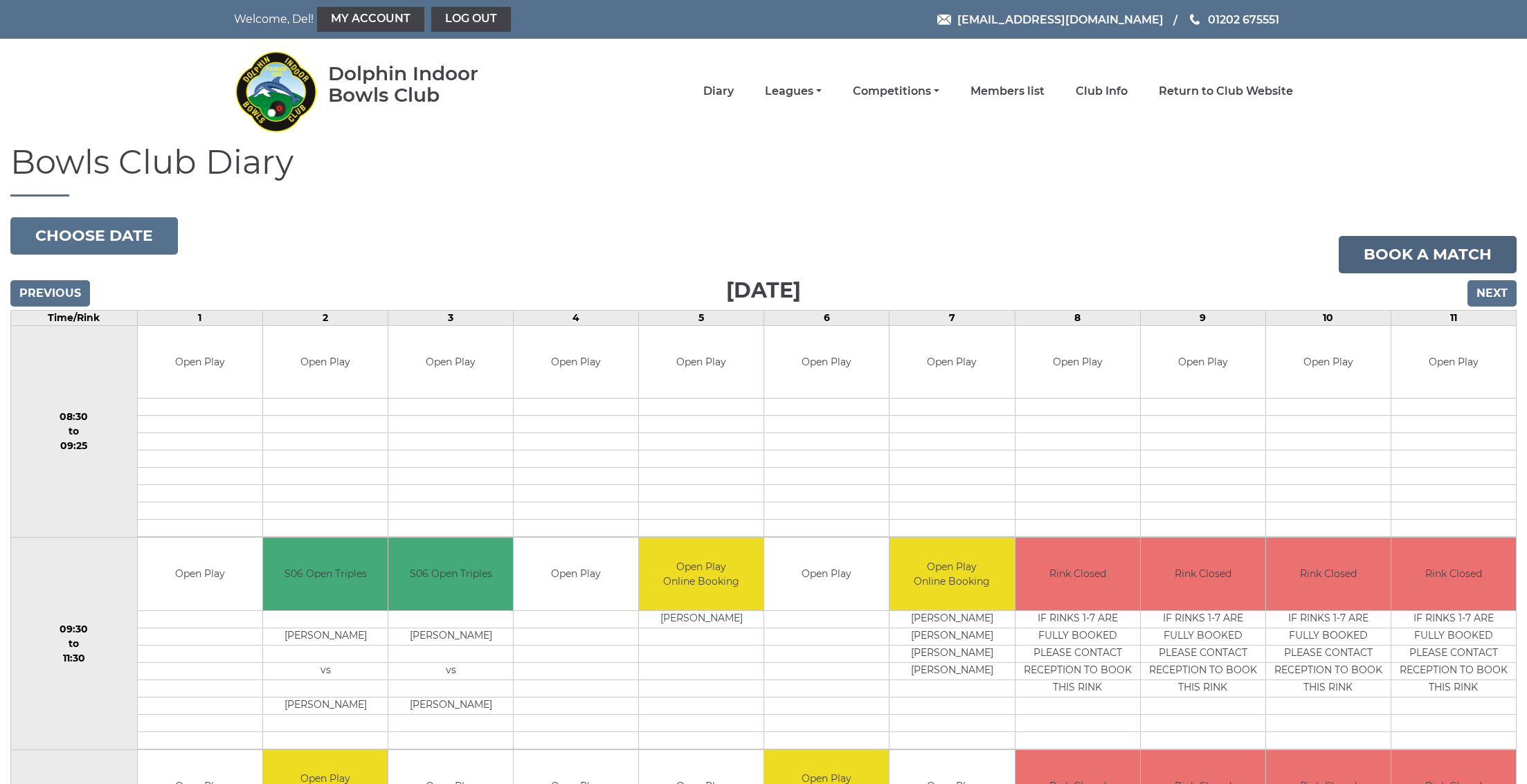
click at [1386, 265] on link "Book a match" at bounding box center [1427, 255] width 178 height 37
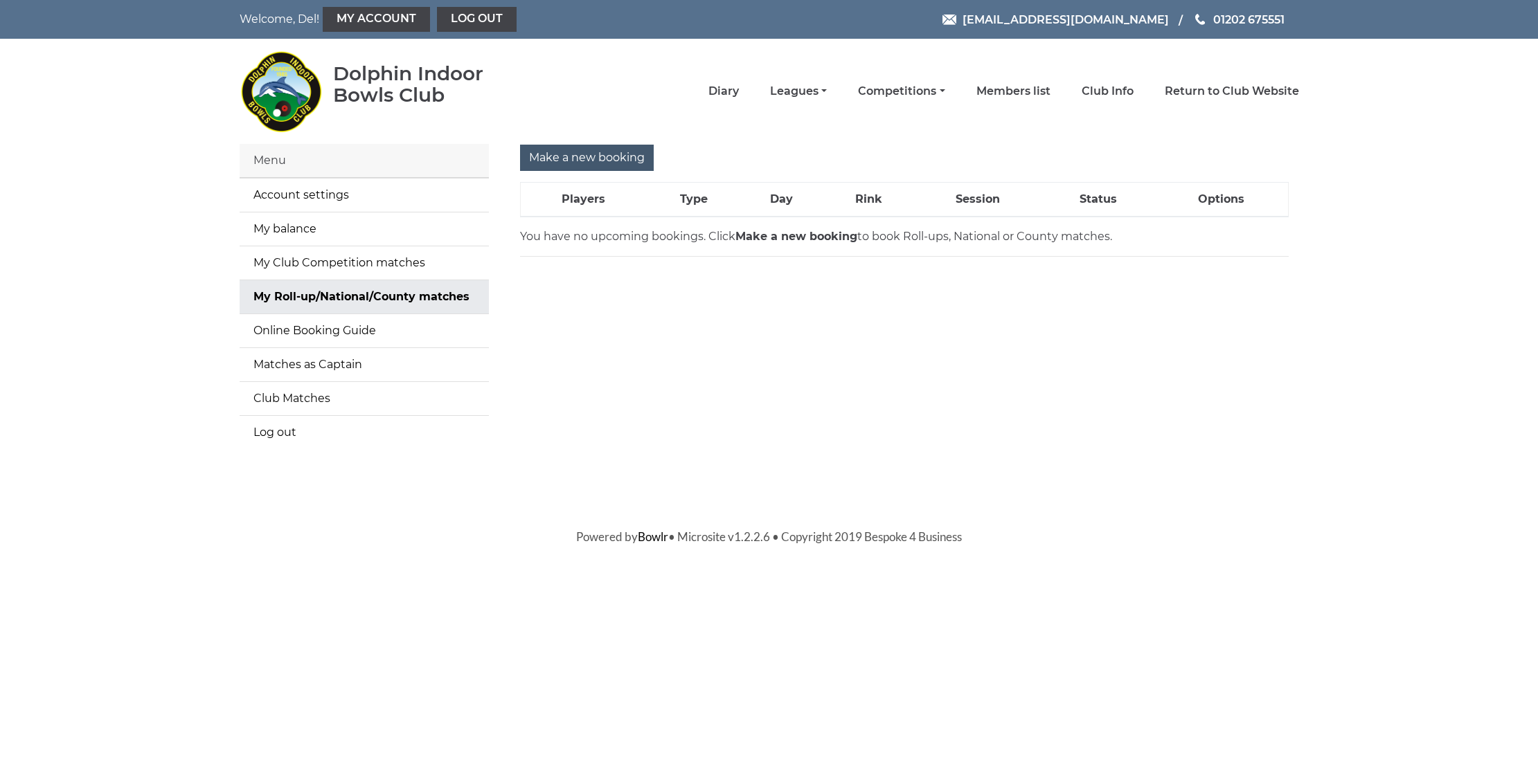
click at [559, 161] on input "Make a new booking" at bounding box center [587, 158] width 134 height 26
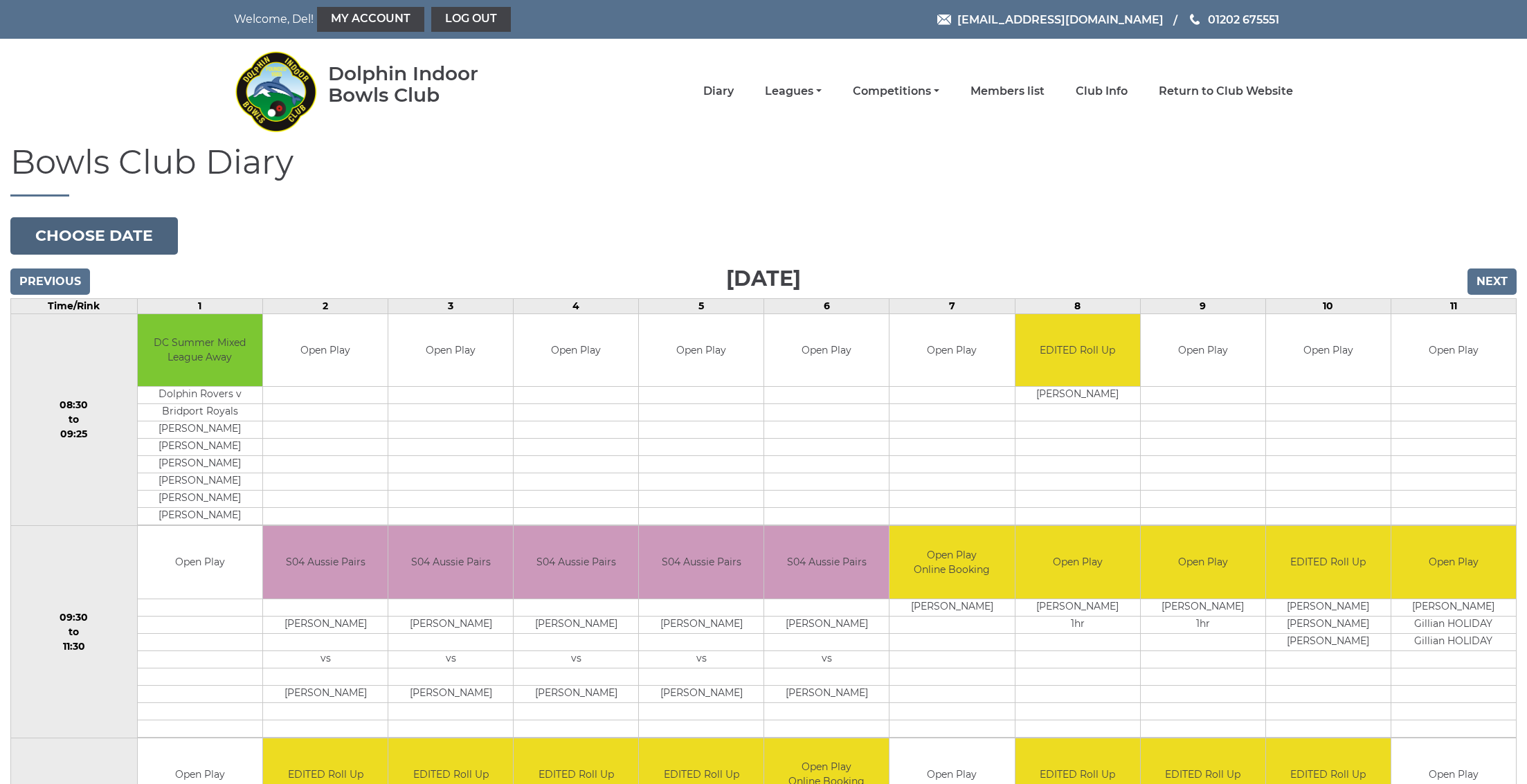
click at [90, 235] on button "Choose date" at bounding box center [94, 236] width 167 height 37
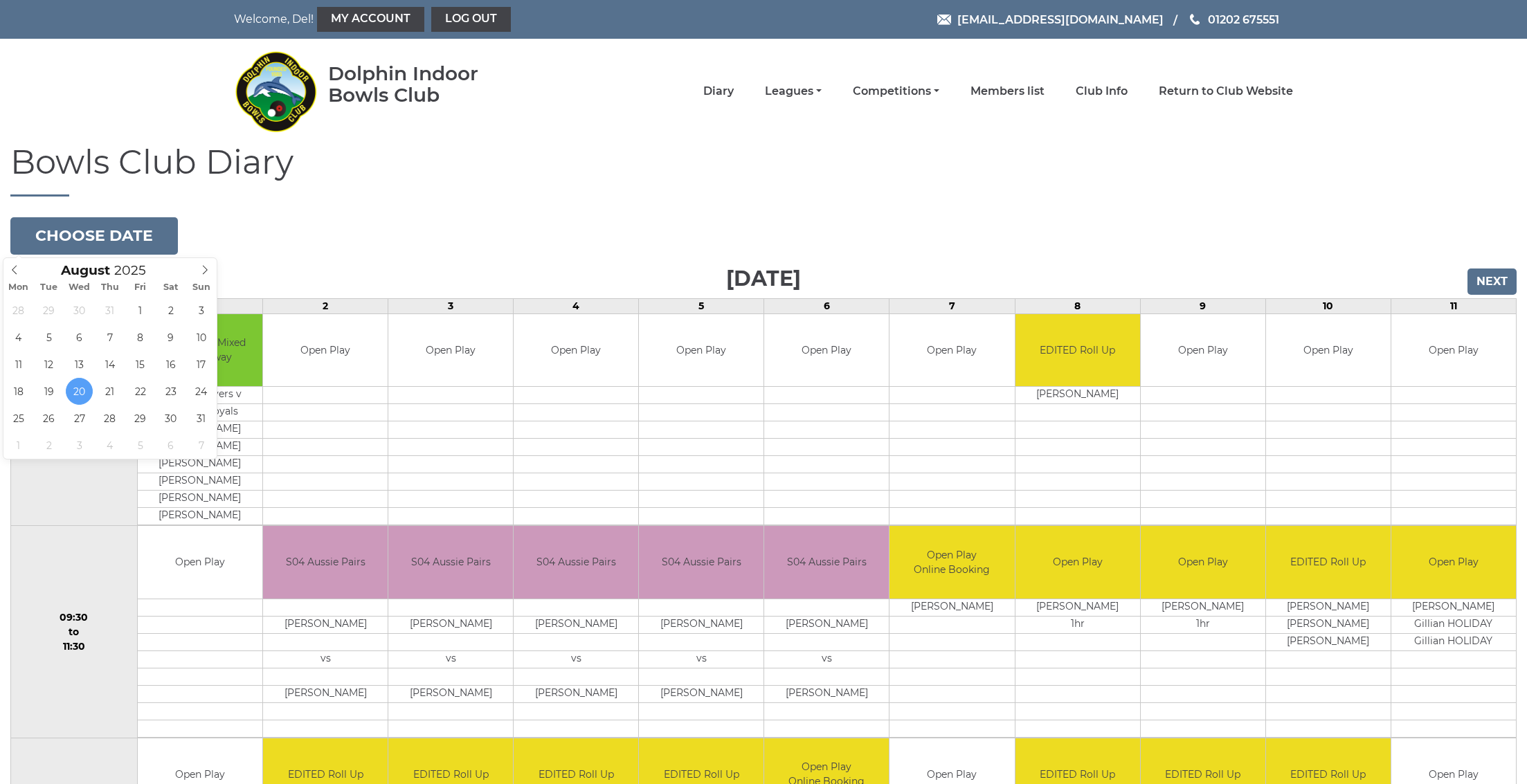
type input "[DATE]"
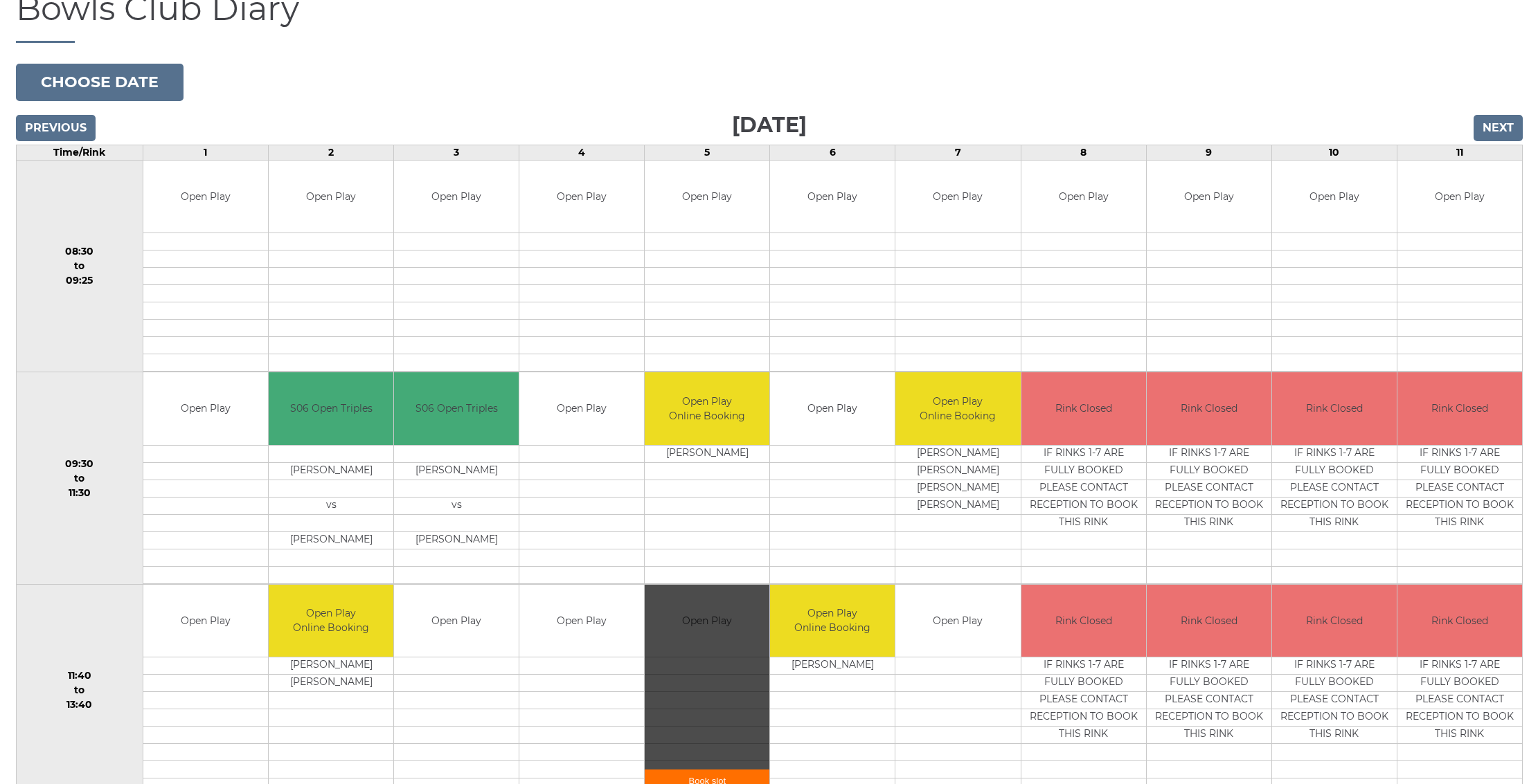
scroll to position [386, 0]
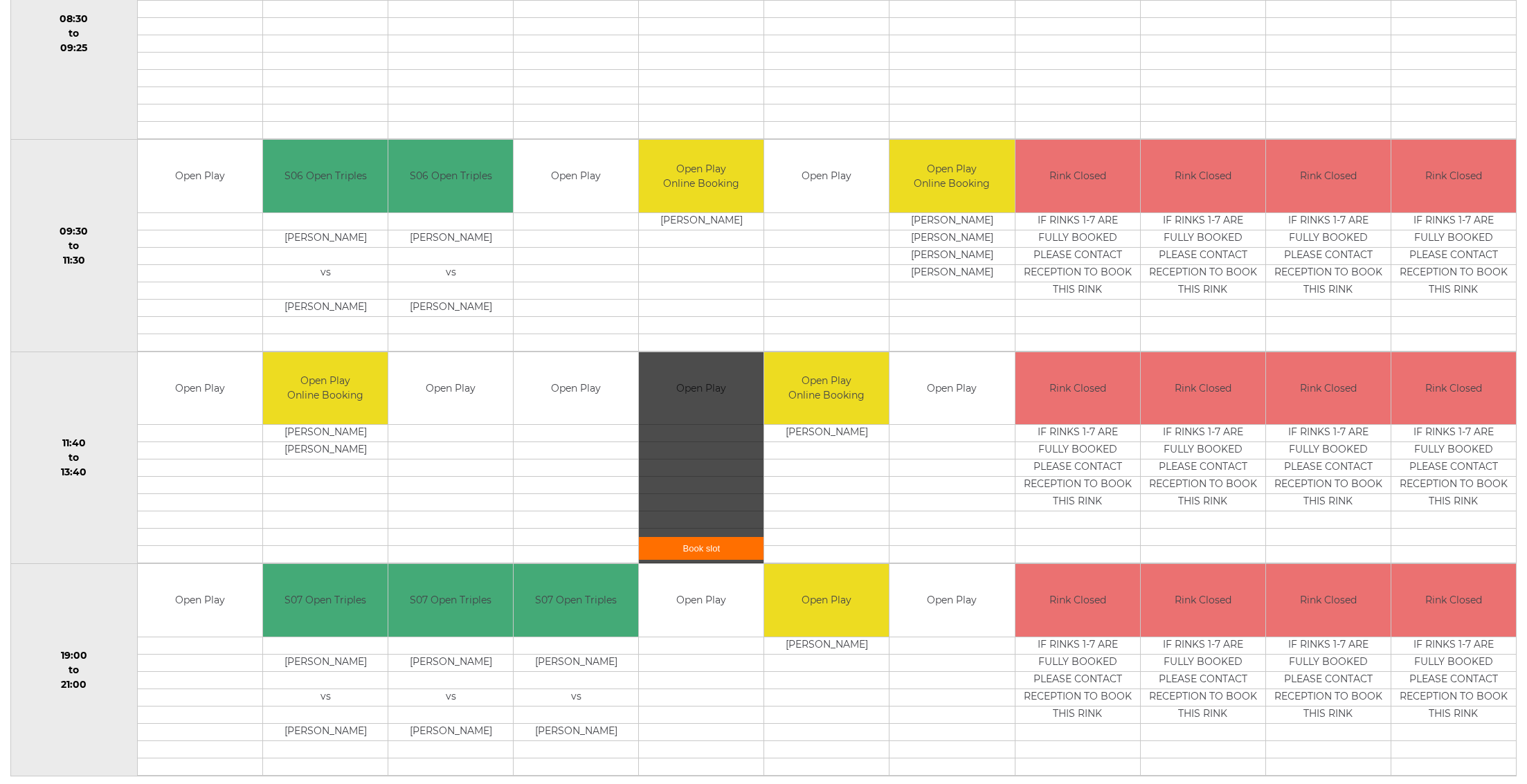
click at [707, 546] on link "Book slot" at bounding box center [701, 548] width 124 height 23
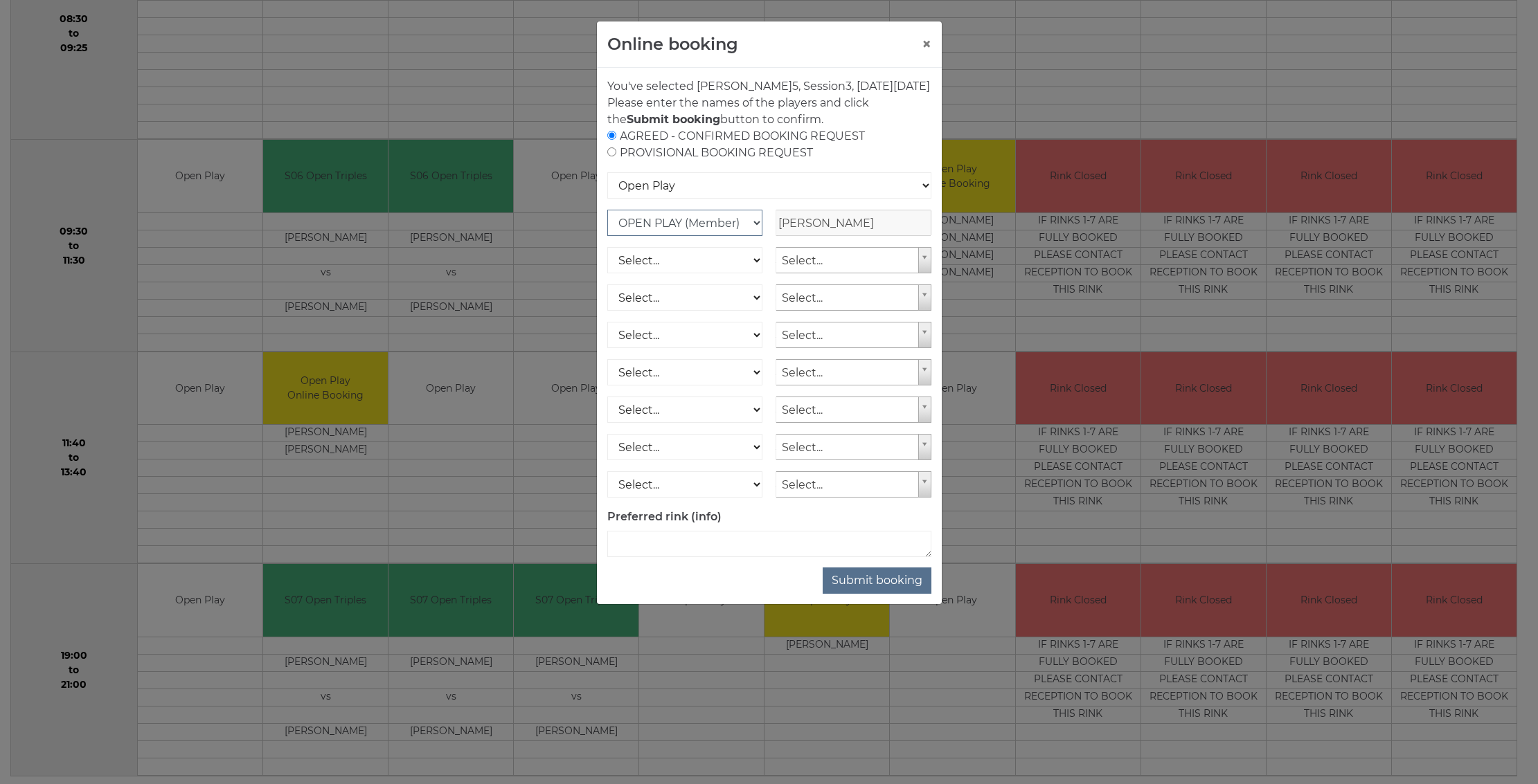
select select "1_13"
select select "1_12"
type input "jo tay"
select select "1682"
select select "1_13"
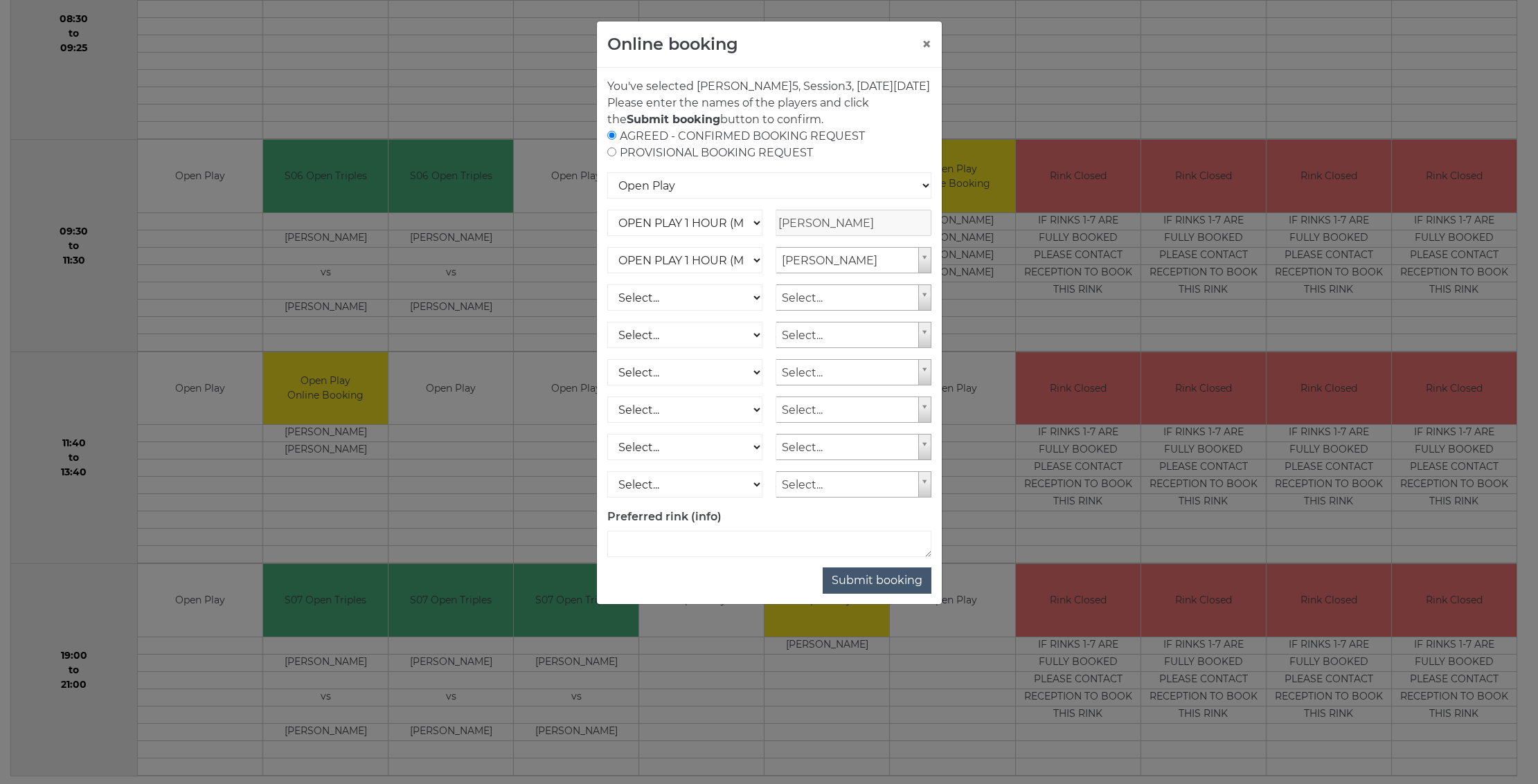
click at [905, 593] on button "Submit booking" at bounding box center [877, 580] width 109 height 26
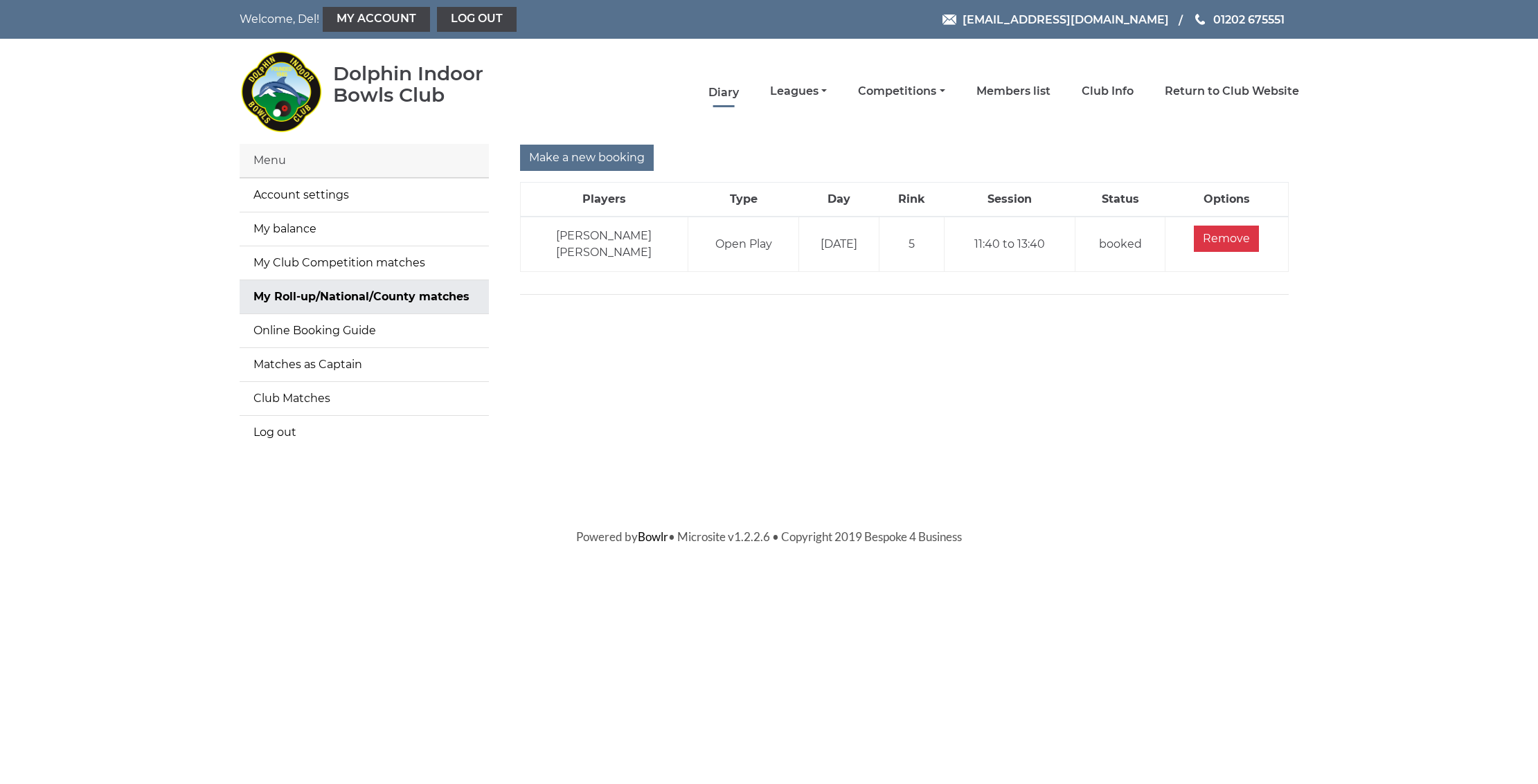
click at [739, 89] on link "Diary" at bounding box center [723, 93] width 30 height 15
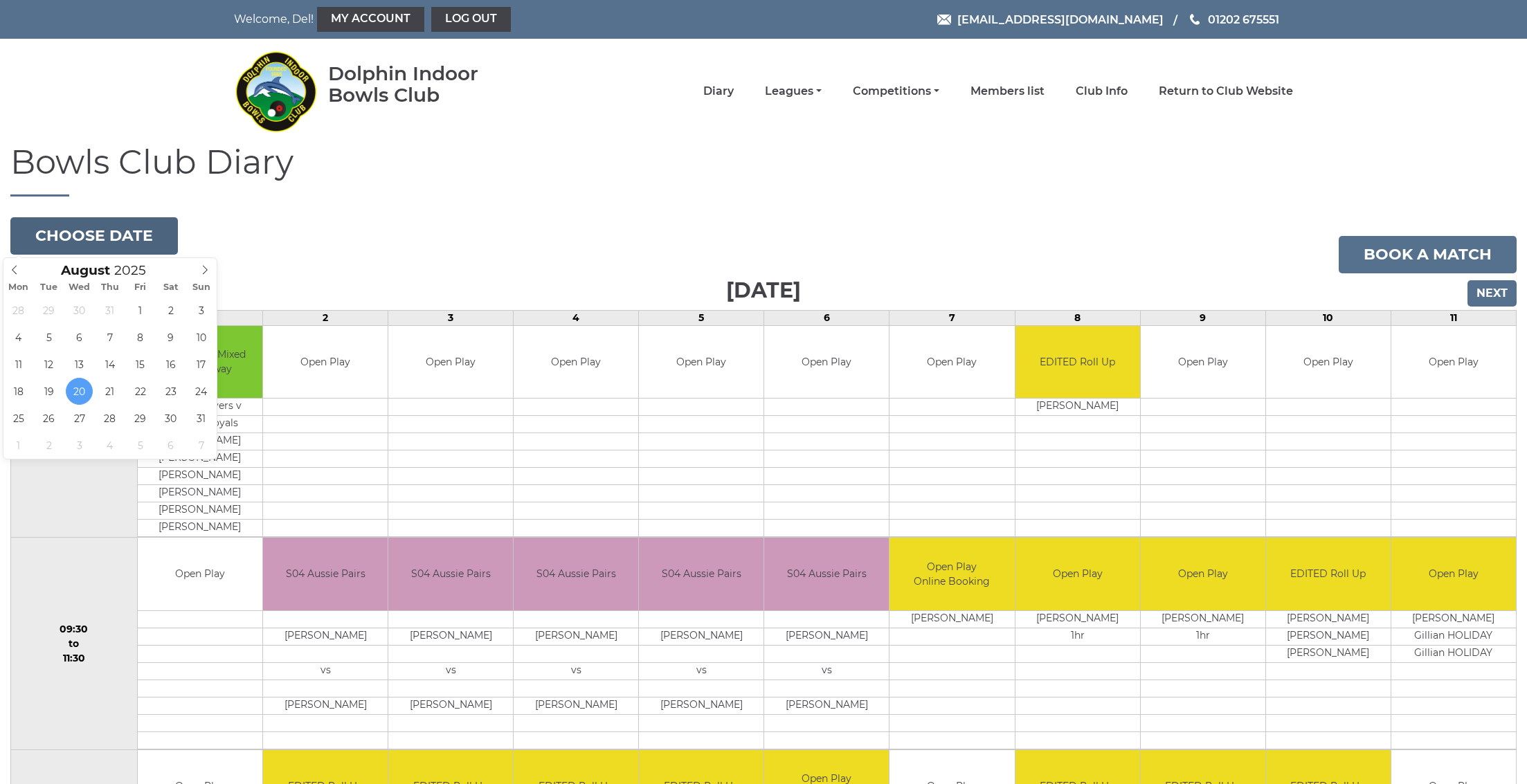
click at [103, 238] on button "Choose date" at bounding box center [94, 236] width 167 height 37
type input "[DATE]"
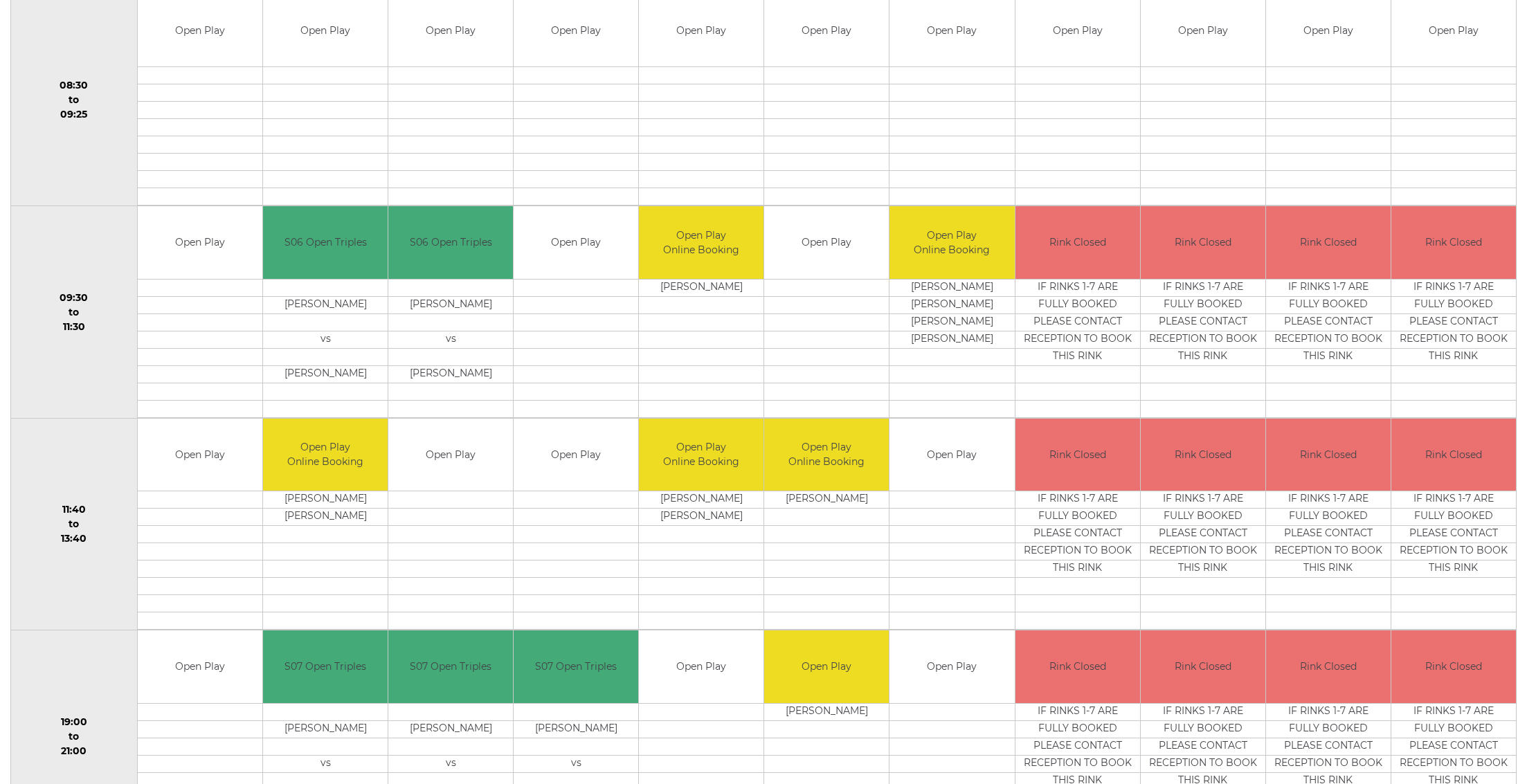
scroll to position [334, 0]
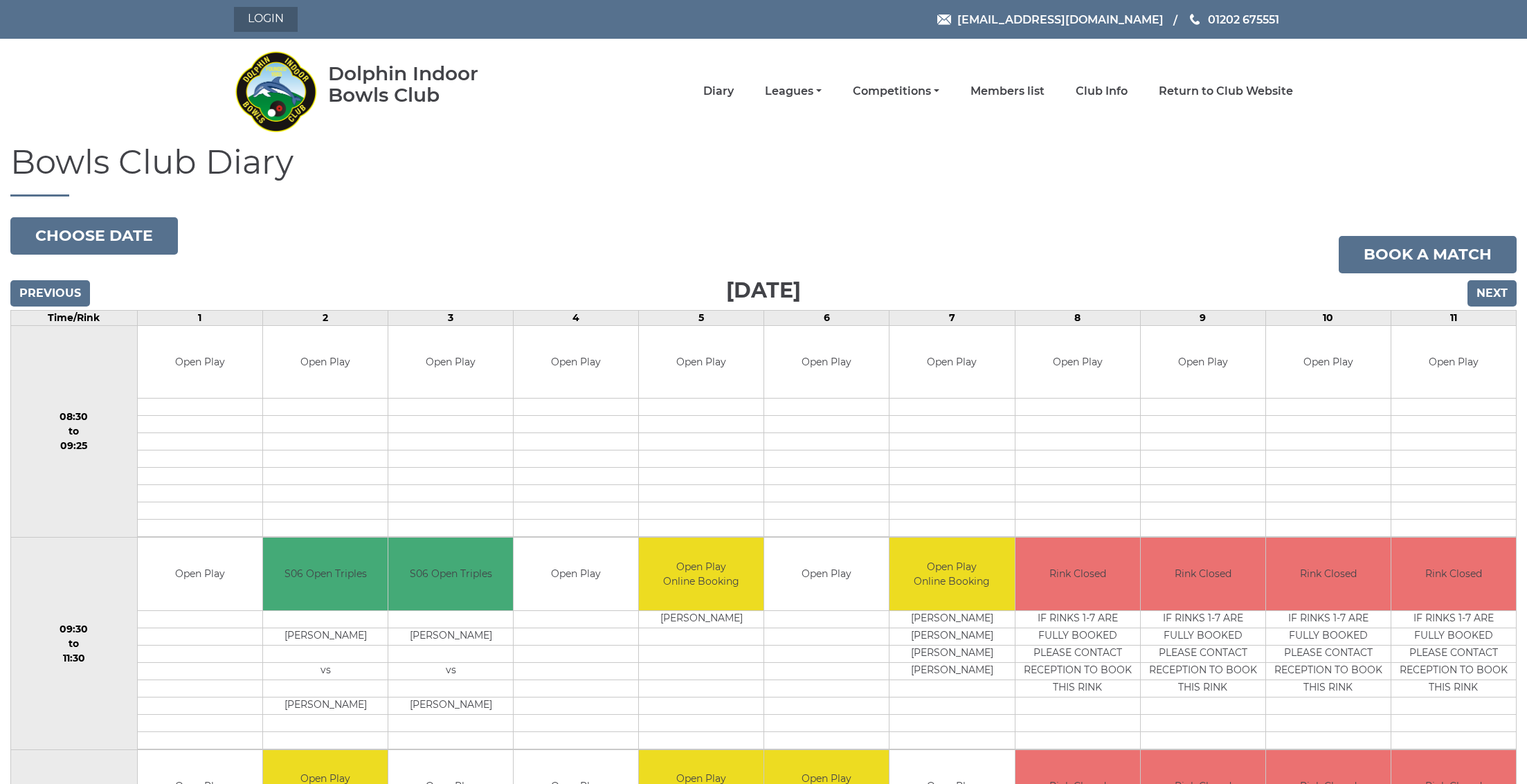
click at [271, 12] on link "Login" at bounding box center [266, 19] width 64 height 25
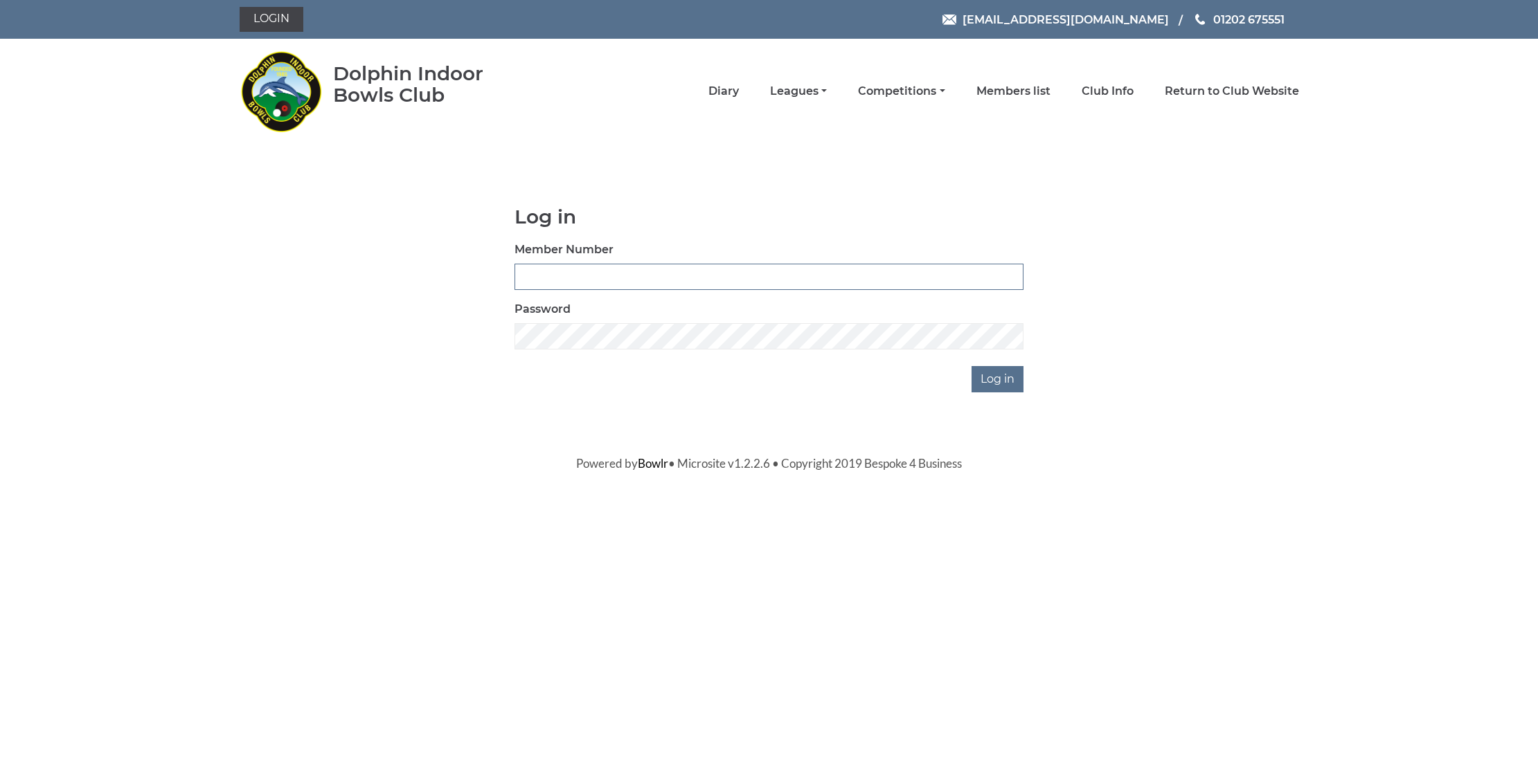
click at [557, 268] on input "Member Number" at bounding box center [768, 276] width 509 height 26
type input "3669"
click at [998, 371] on input "Log in" at bounding box center [998, 379] width 52 height 26
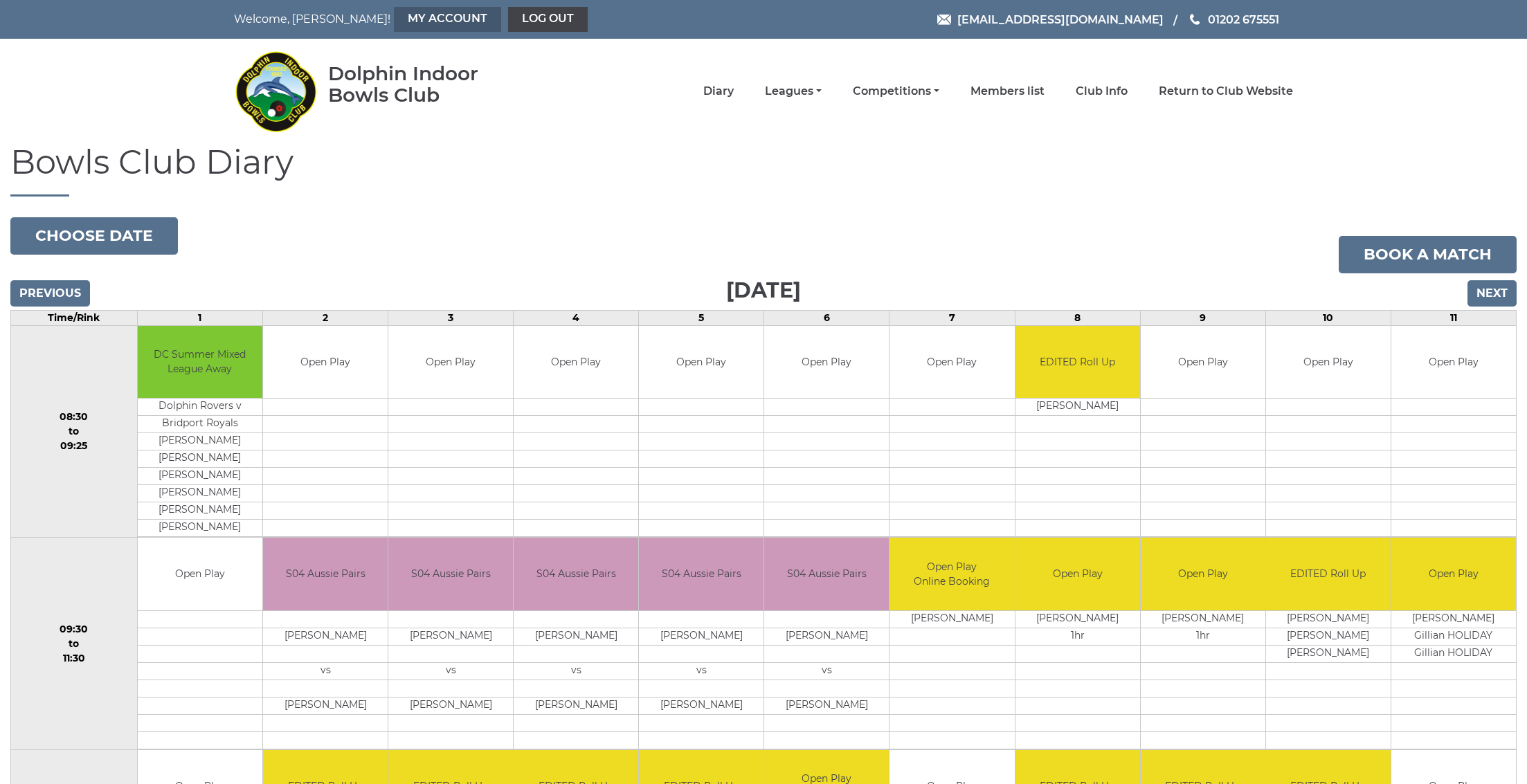
click at [394, 17] on link "My Account" at bounding box center [447, 19] width 108 height 25
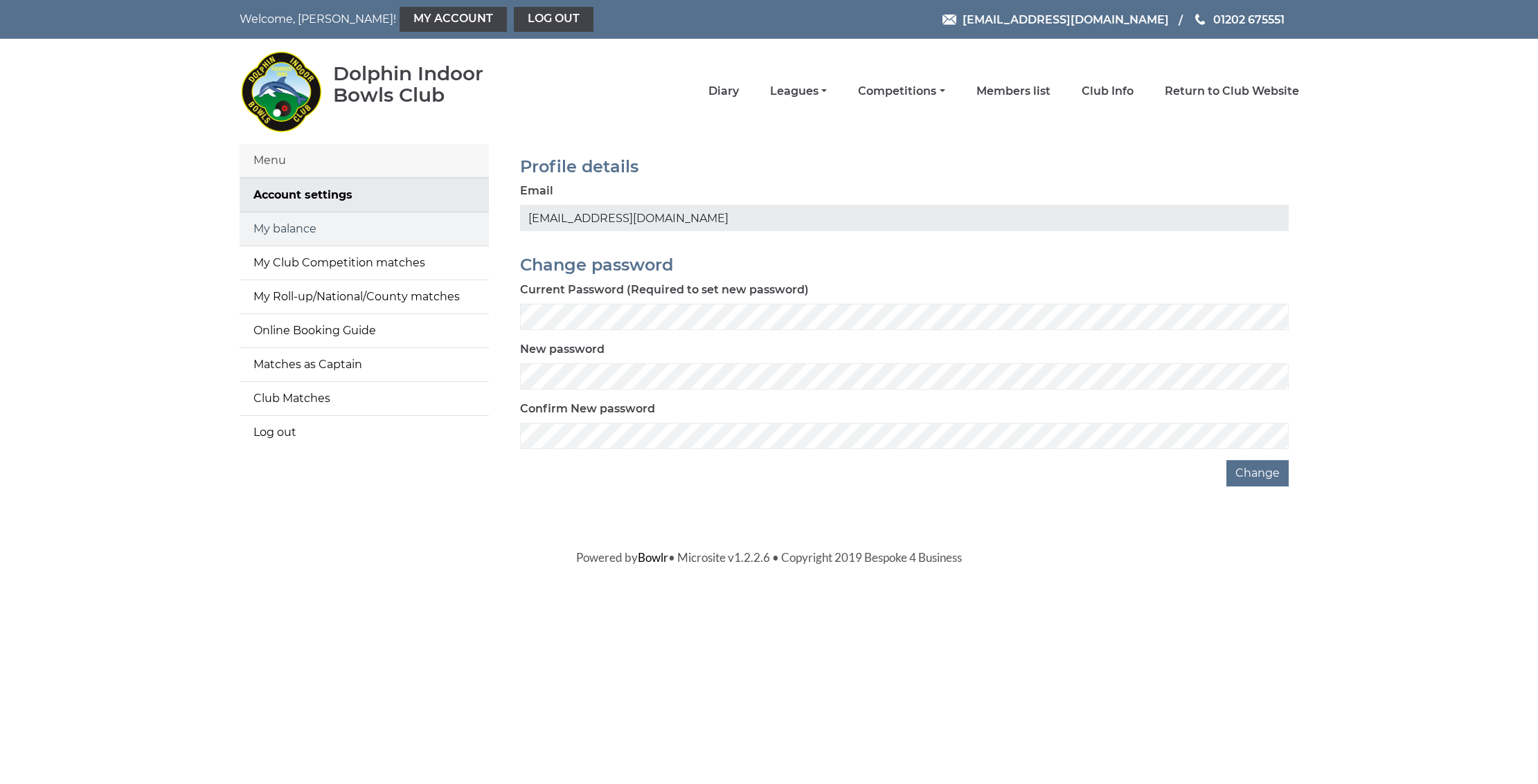
click at [265, 224] on link "My balance" at bounding box center [364, 229] width 249 height 33
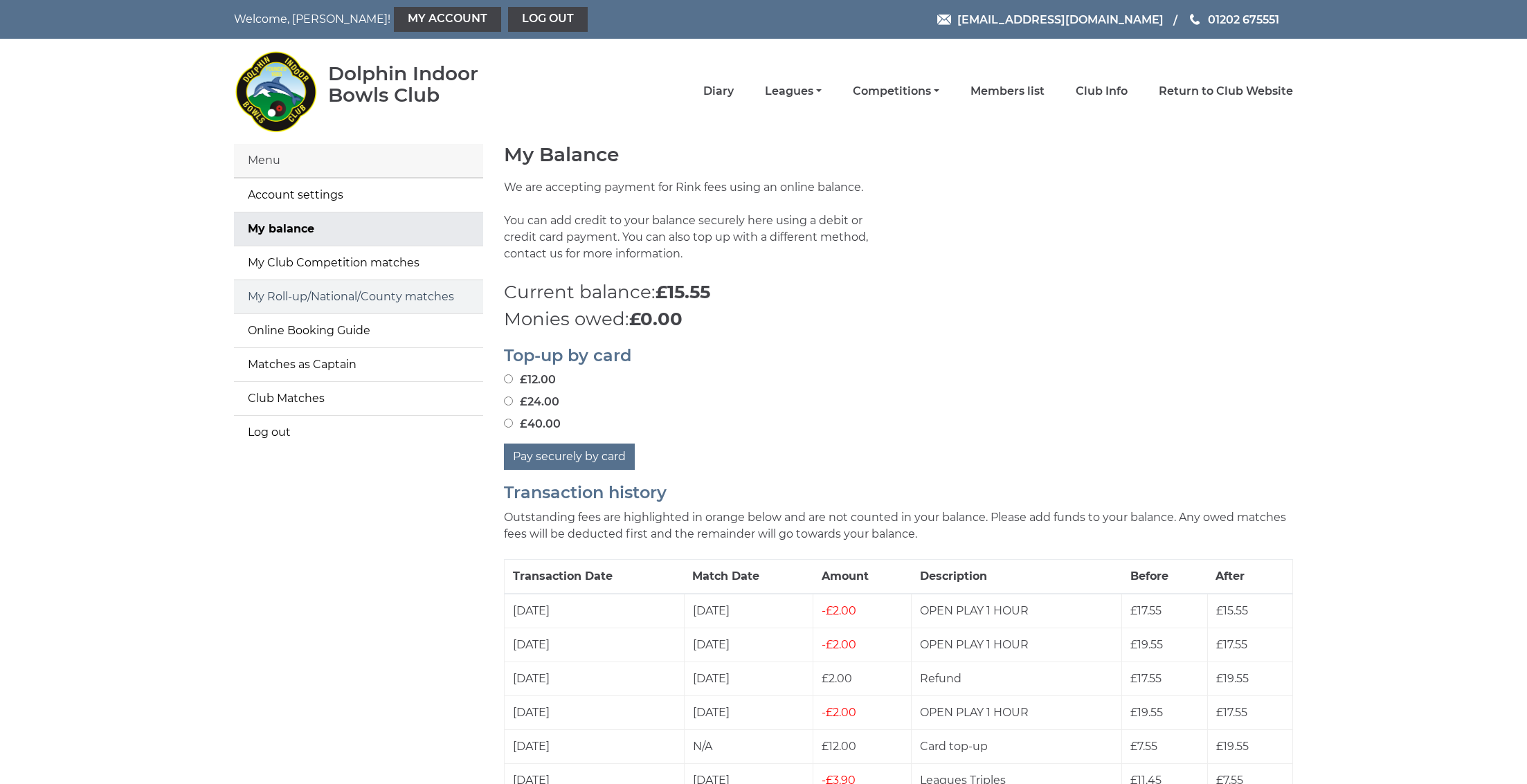
click at [264, 304] on link "My Roll-up/National/County matches" at bounding box center [359, 297] width 249 height 33
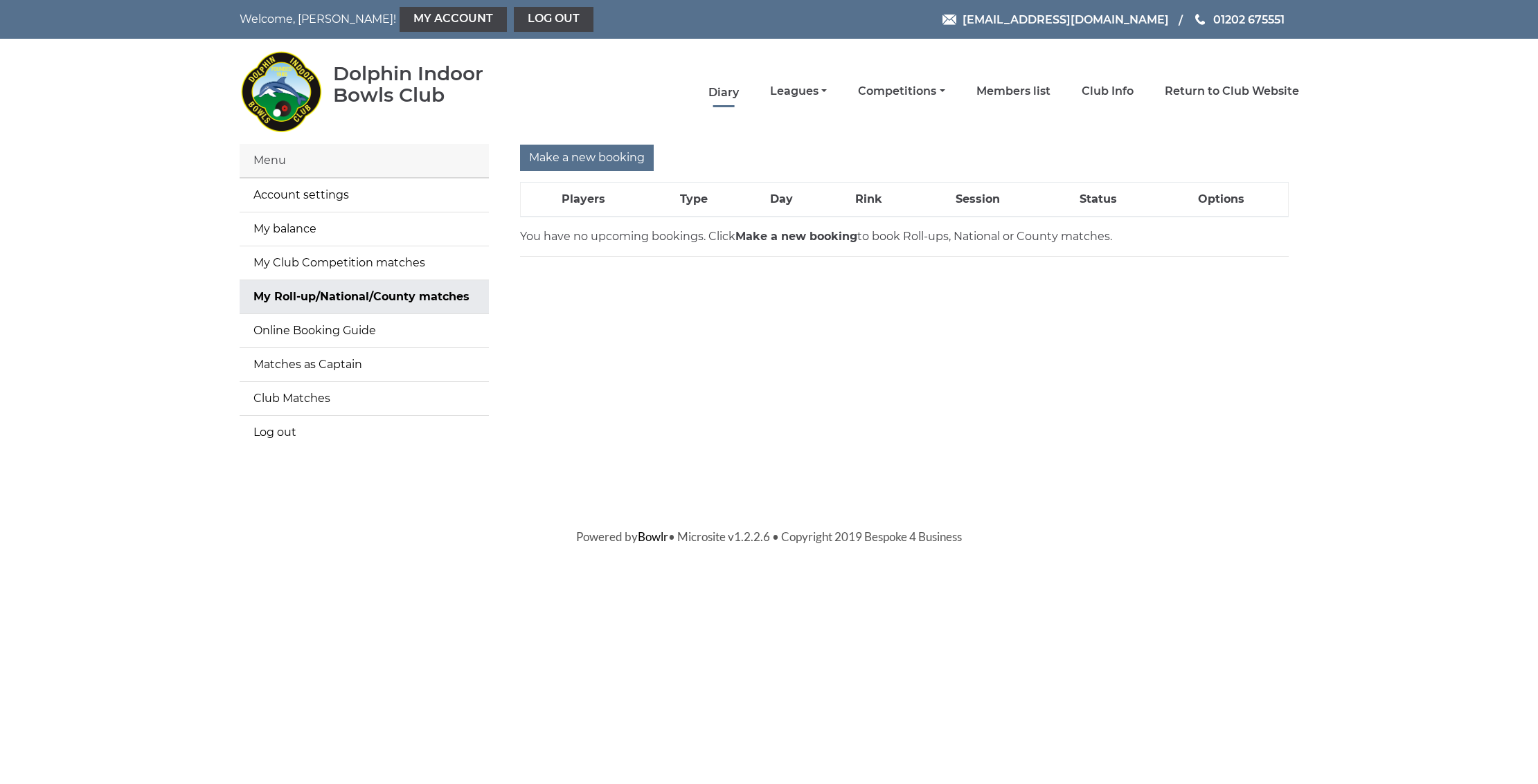
click at [739, 92] on link "Diary" at bounding box center [723, 93] width 30 height 15
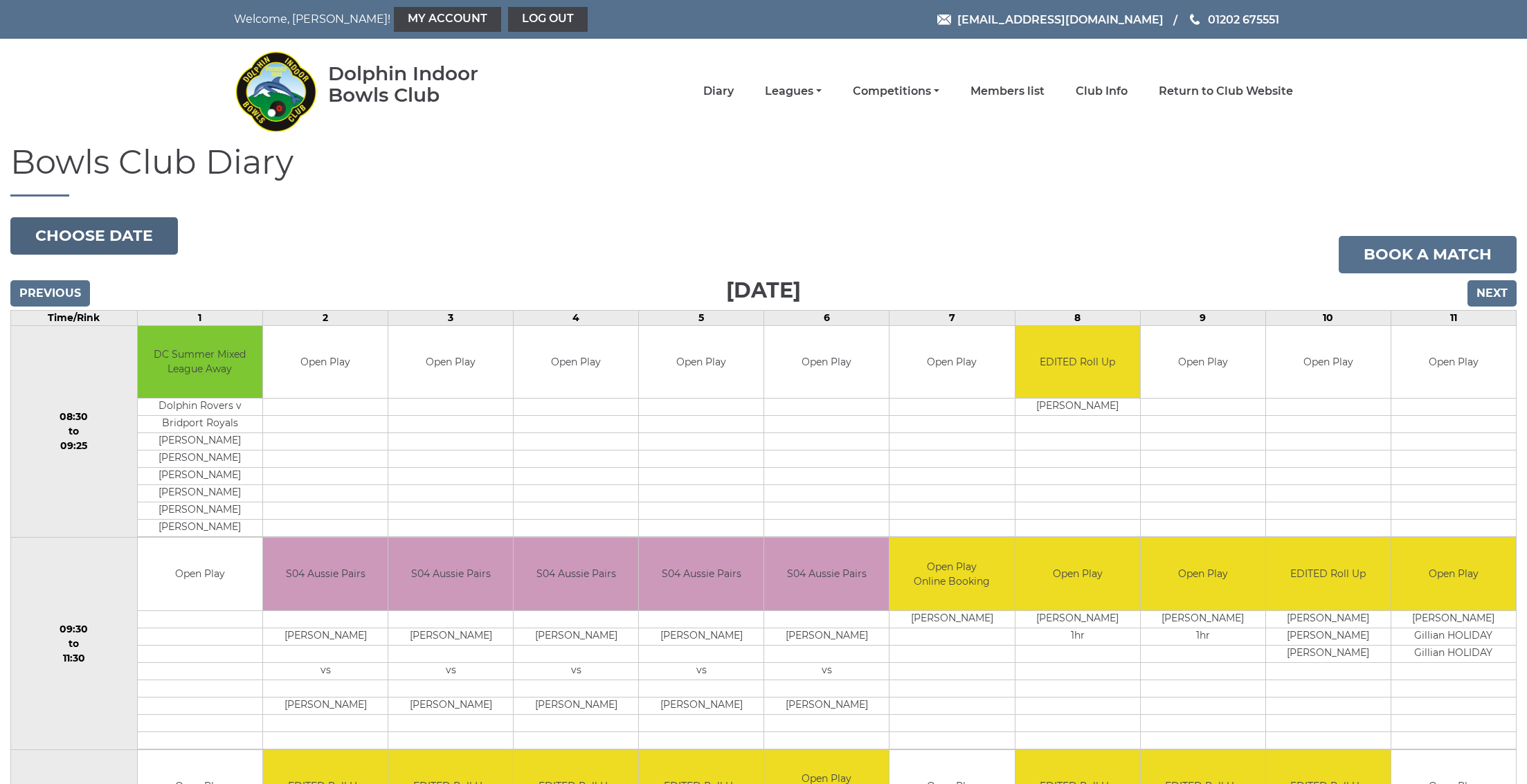
click at [98, 231] on button "Choose date" at bounding box center [94, 236] width 167 height 37
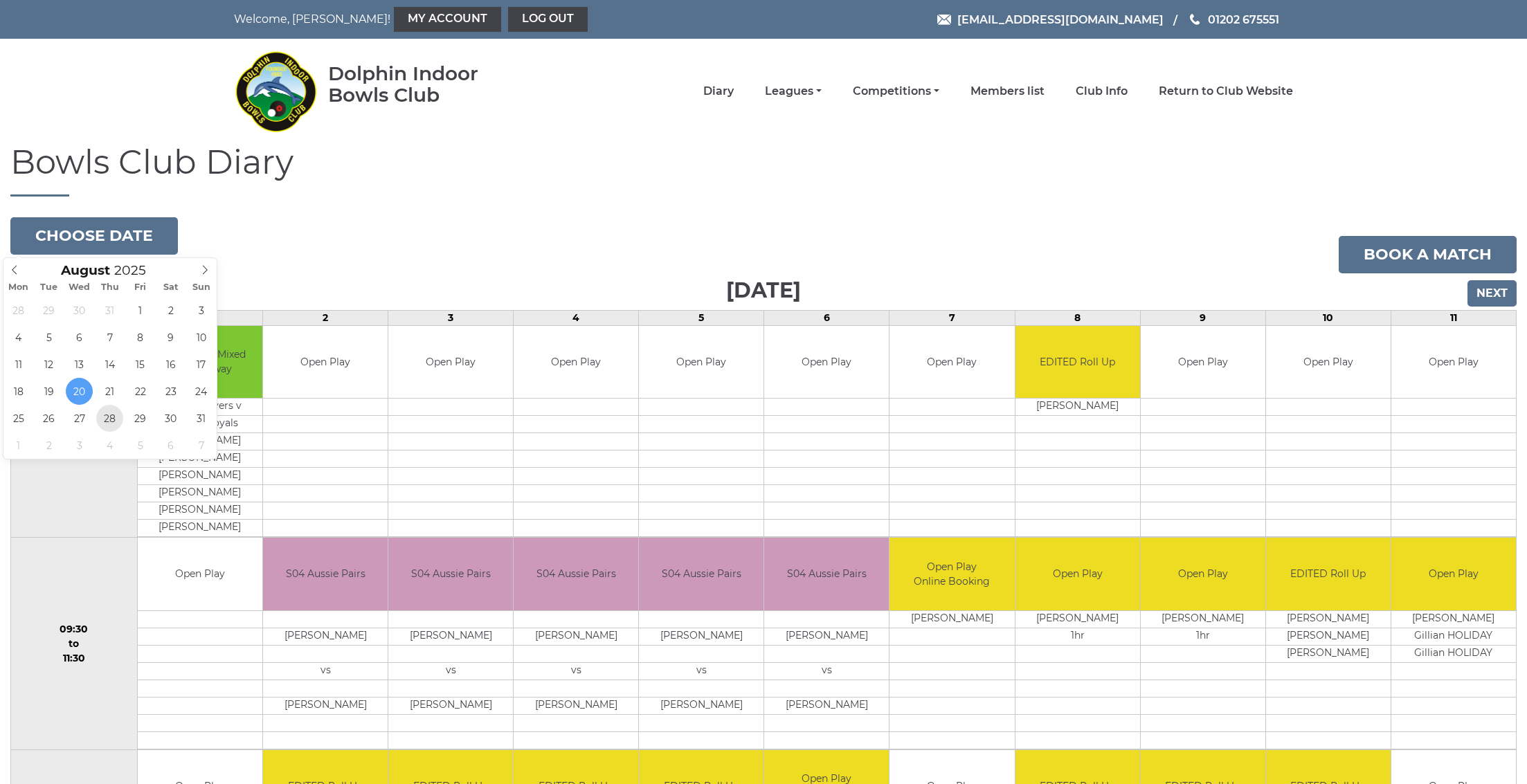
type input "[DATE]"
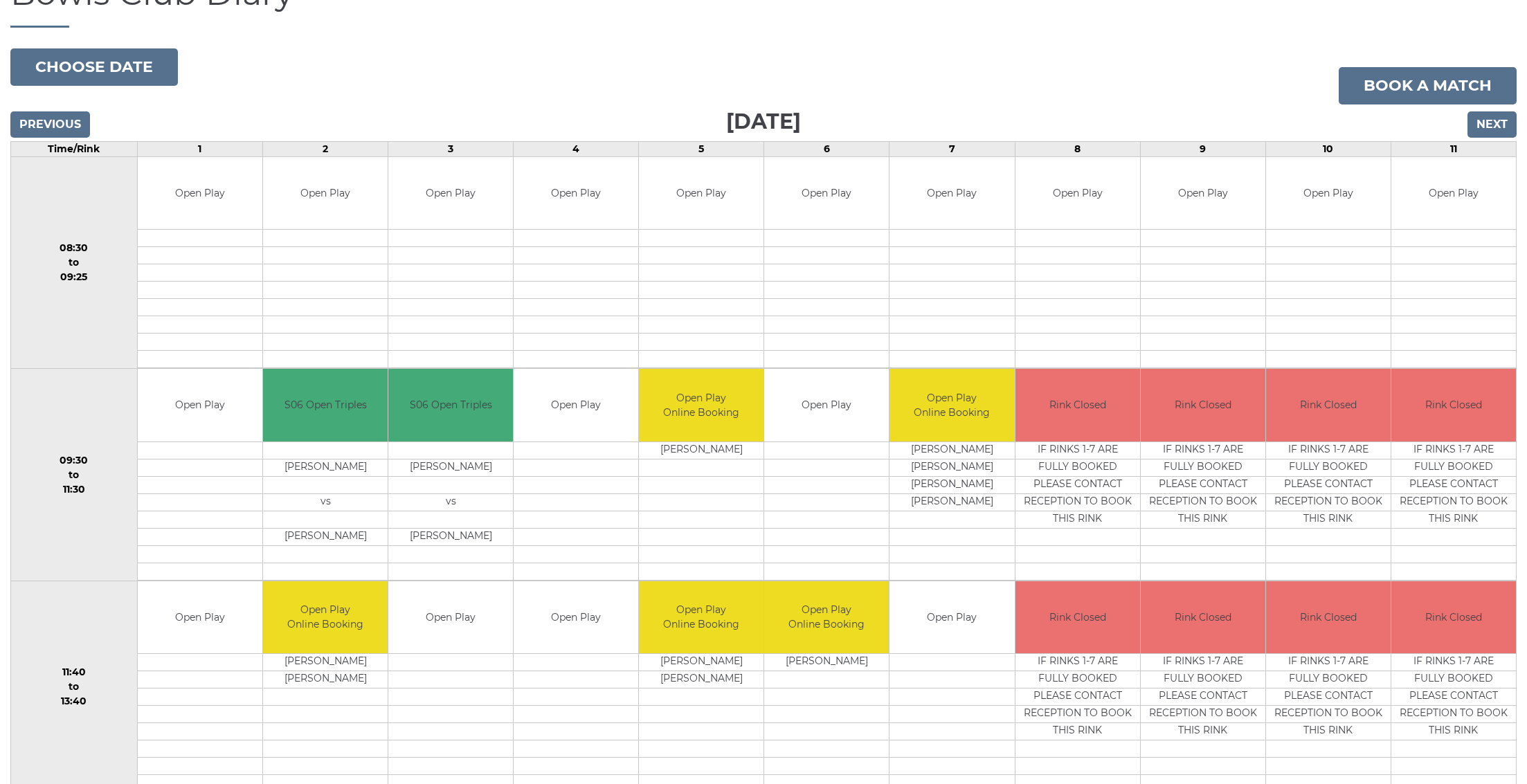
scroll to position [268, 0]
